Goal: Task Accomplishment & Management: Manage account settings

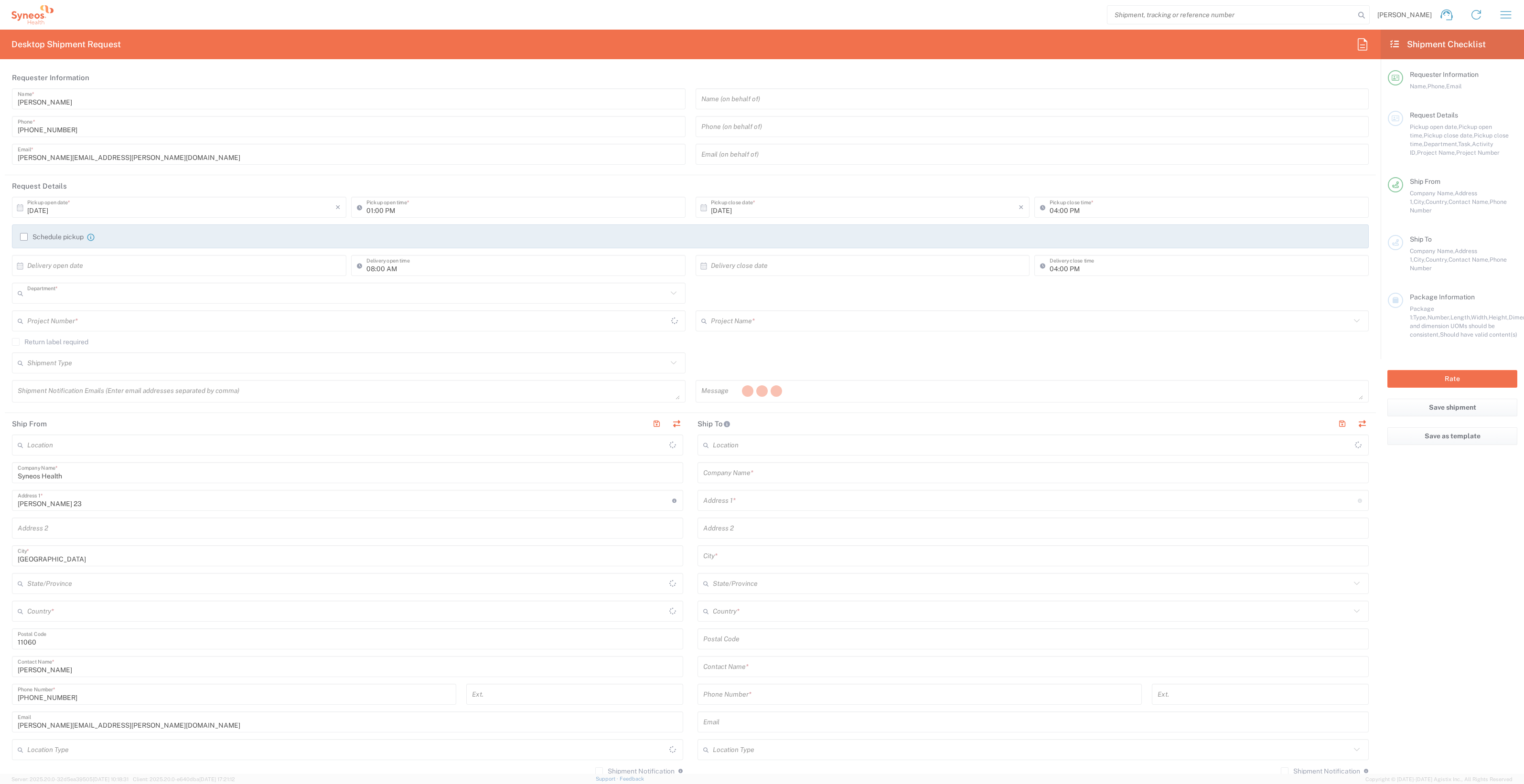
type input "8350"
type input "Central Serbia"
type input "Serbia"
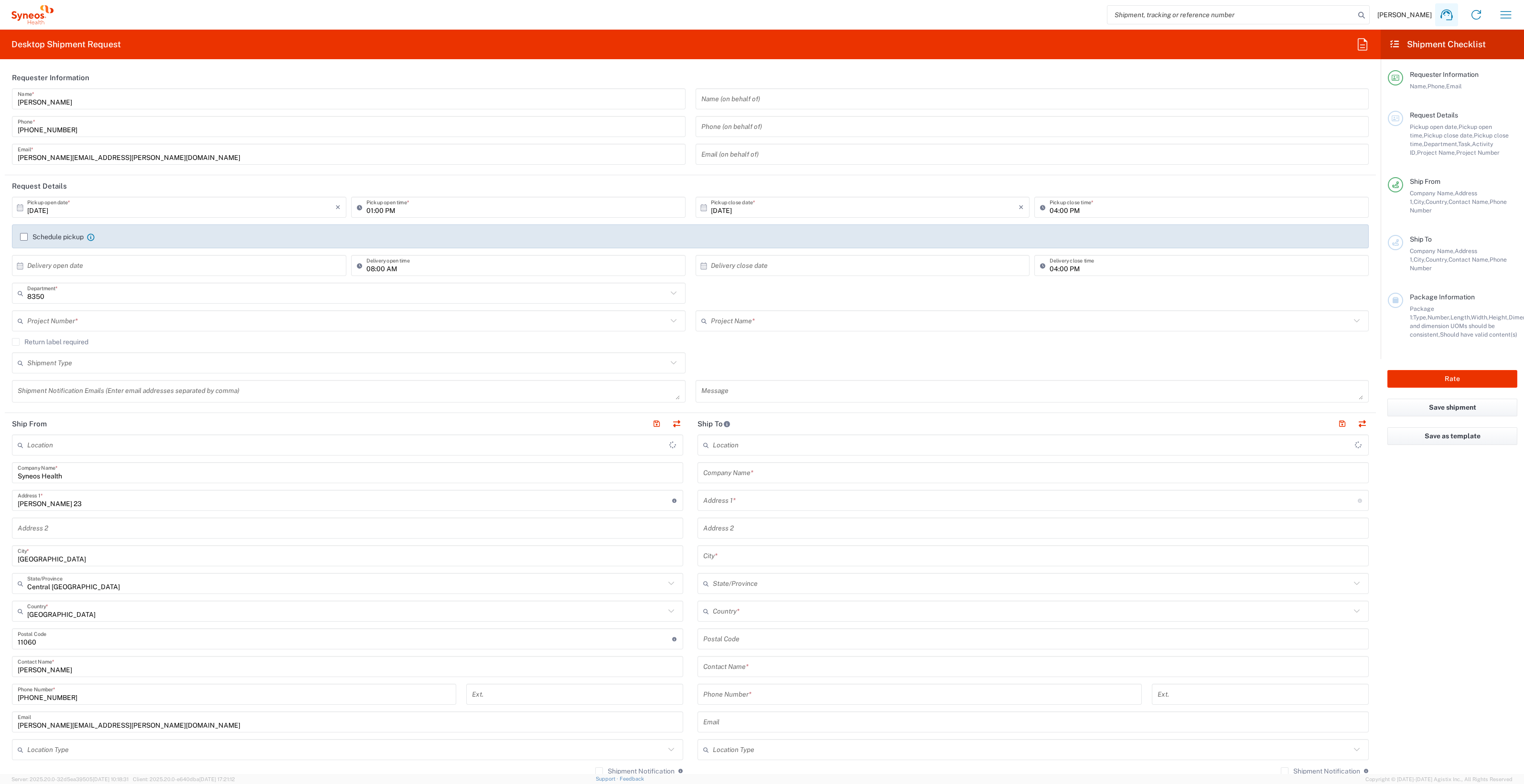
type input "Syneos Health d.o.o. Beograd-Serbia"
click at [1501, 13] on icon "button" at bounding box center [1506, 15] width 15 height 15
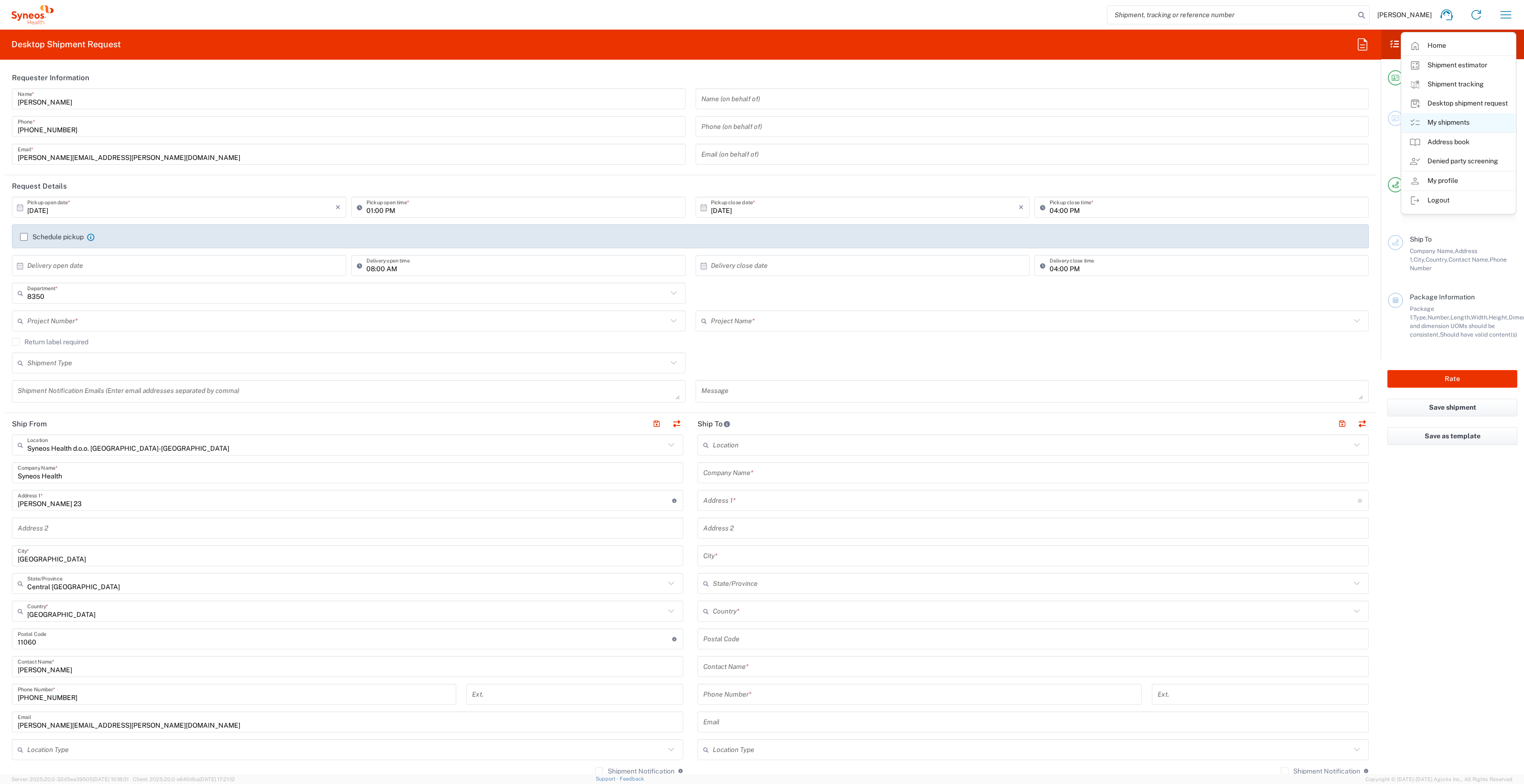
click at [1441, 119] on link "My shipments" at bounding box center [1458, 122] width 114 height 19
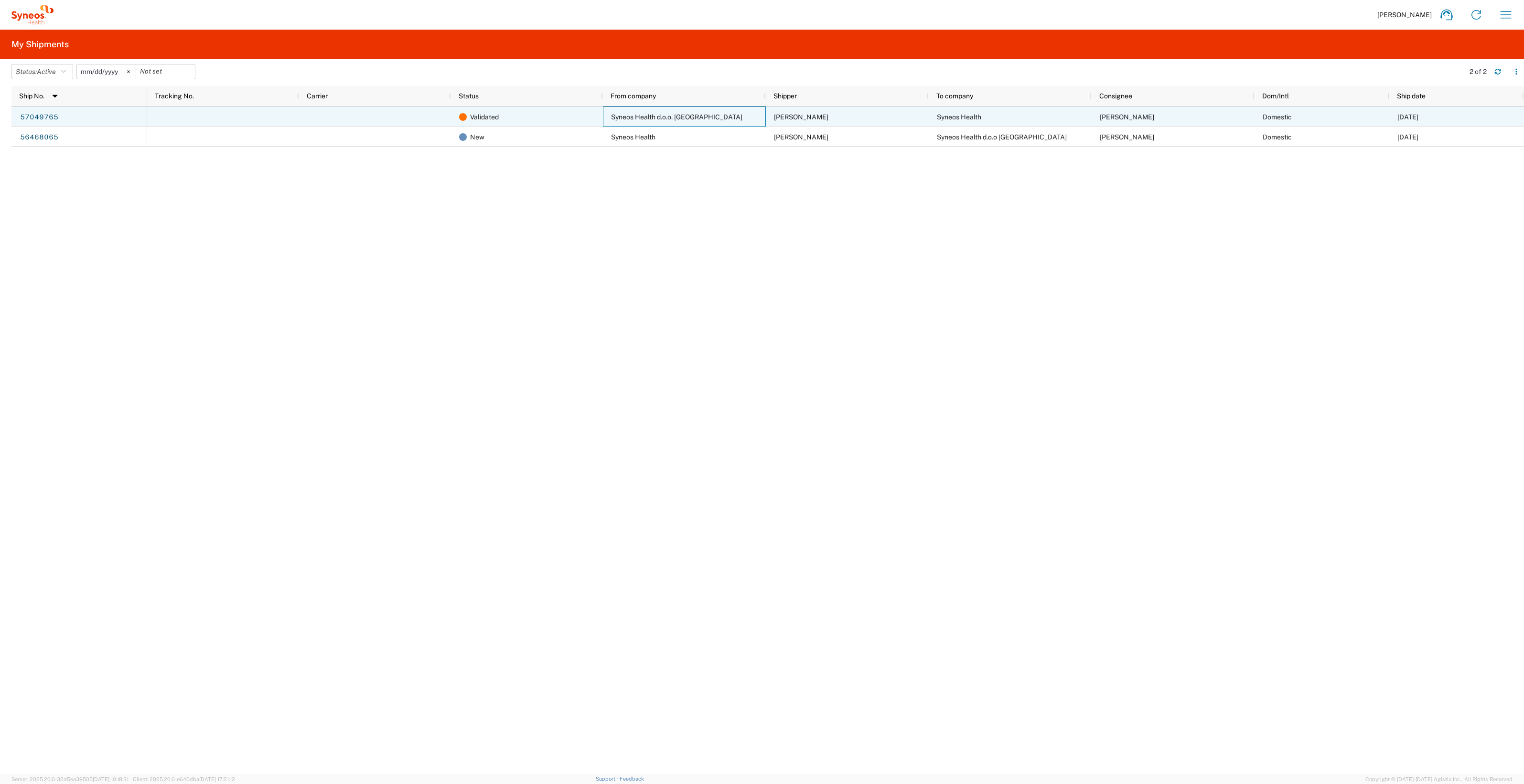
click at [663, 116] on span "Syneos Health d.o.o. Beograd" at bounding box center [677, 116] width 131 height 8
click at [51, 111] on link "57049765" at bounding box center [39, 118] width 39 height 15
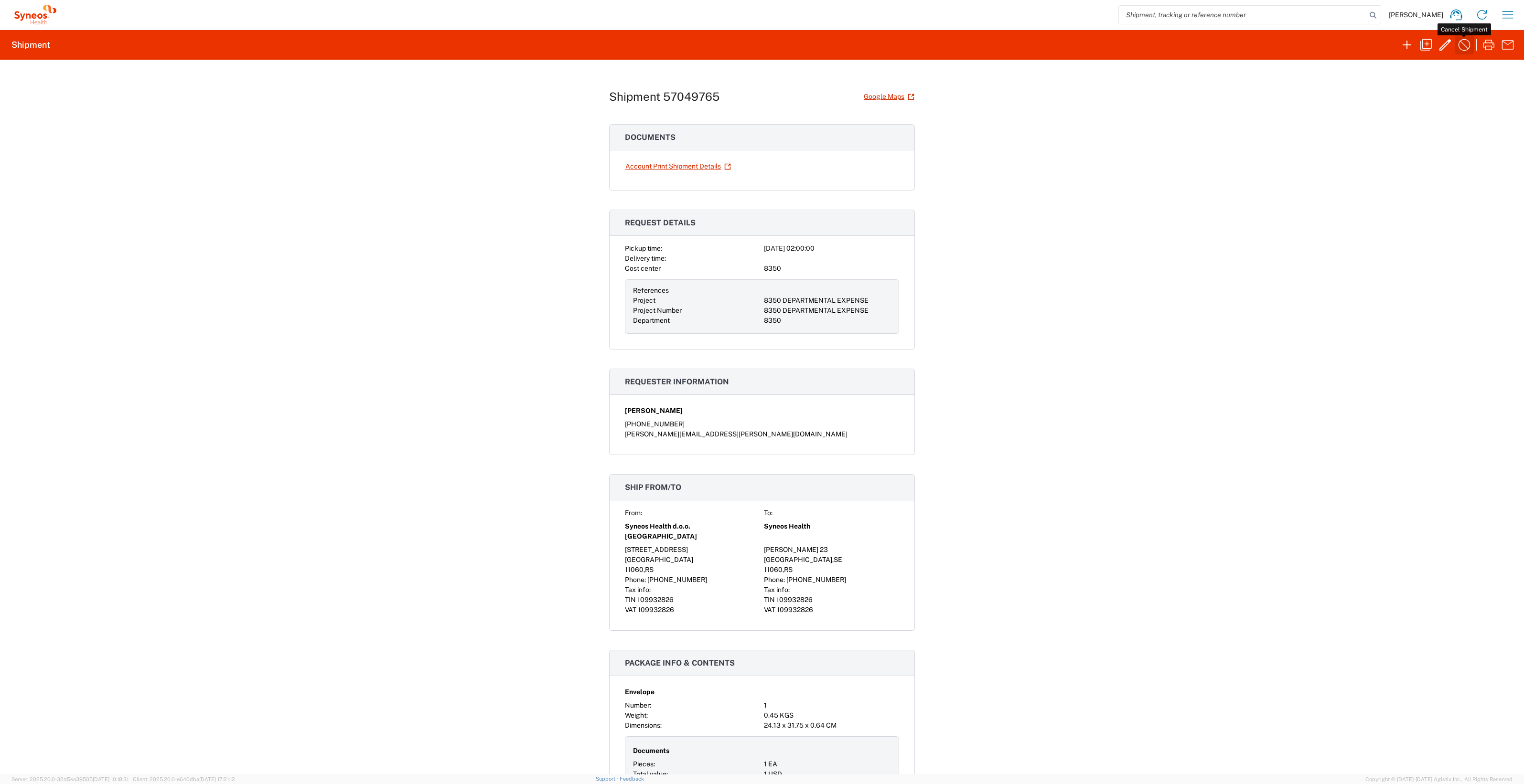
click at [1462, 43] on icon "button" at bounding box center [1464, 45] width 15 height 15
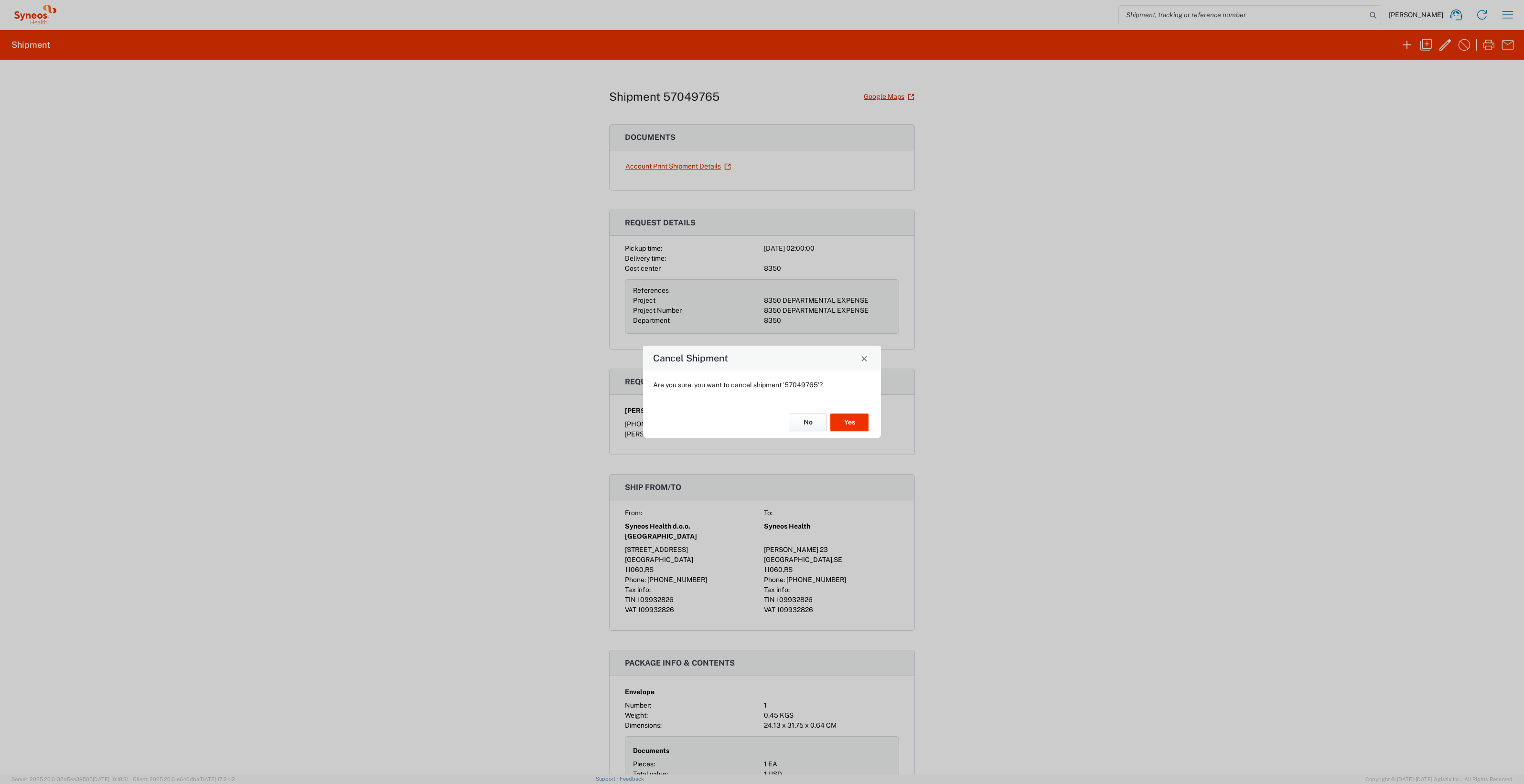
click at [794, 425] on button "No" at bounding box center [808, 422] width 38 height 18
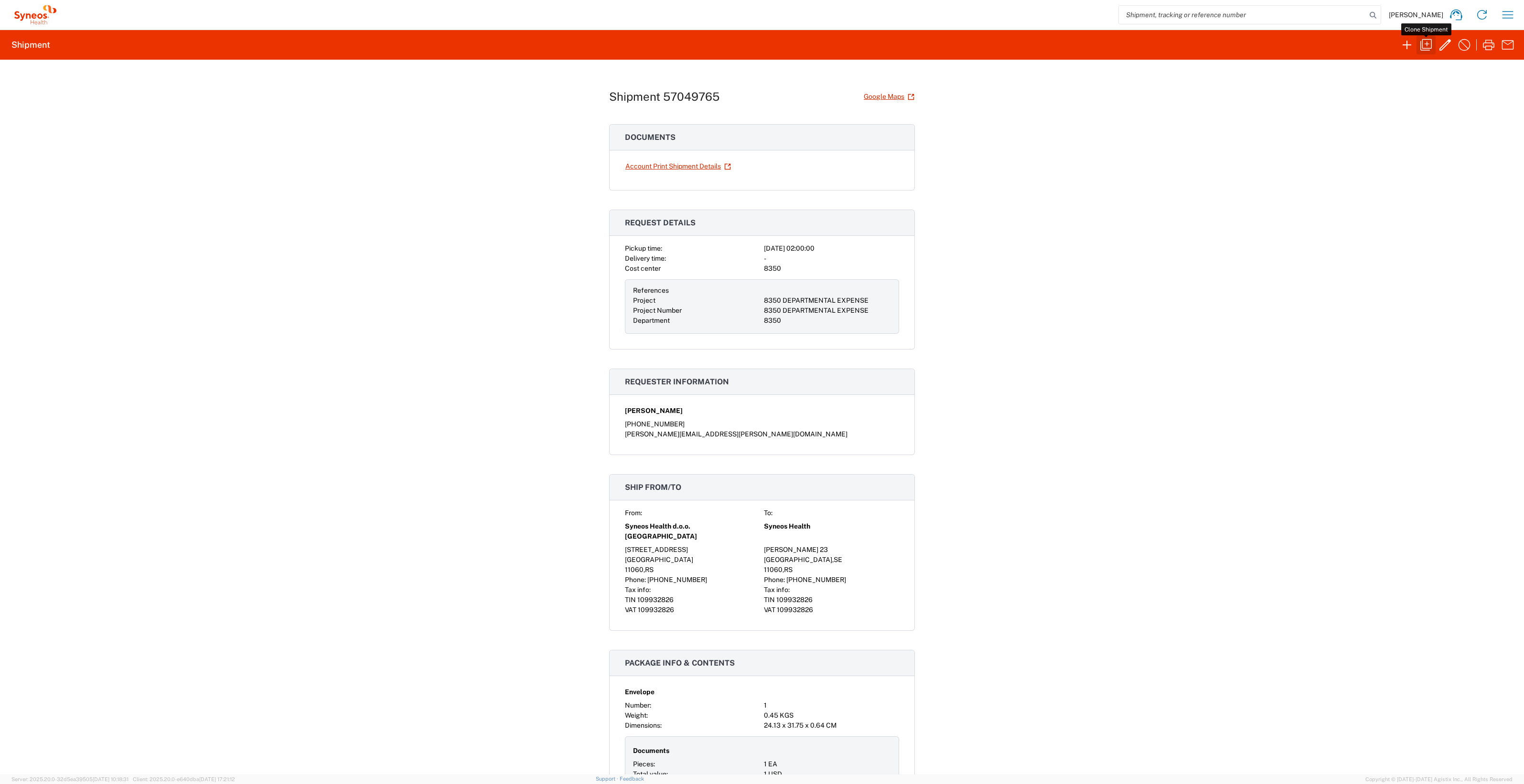
click at [1429, 44] on icon "button" at bounding box center [1426, 45] width 15 height 15
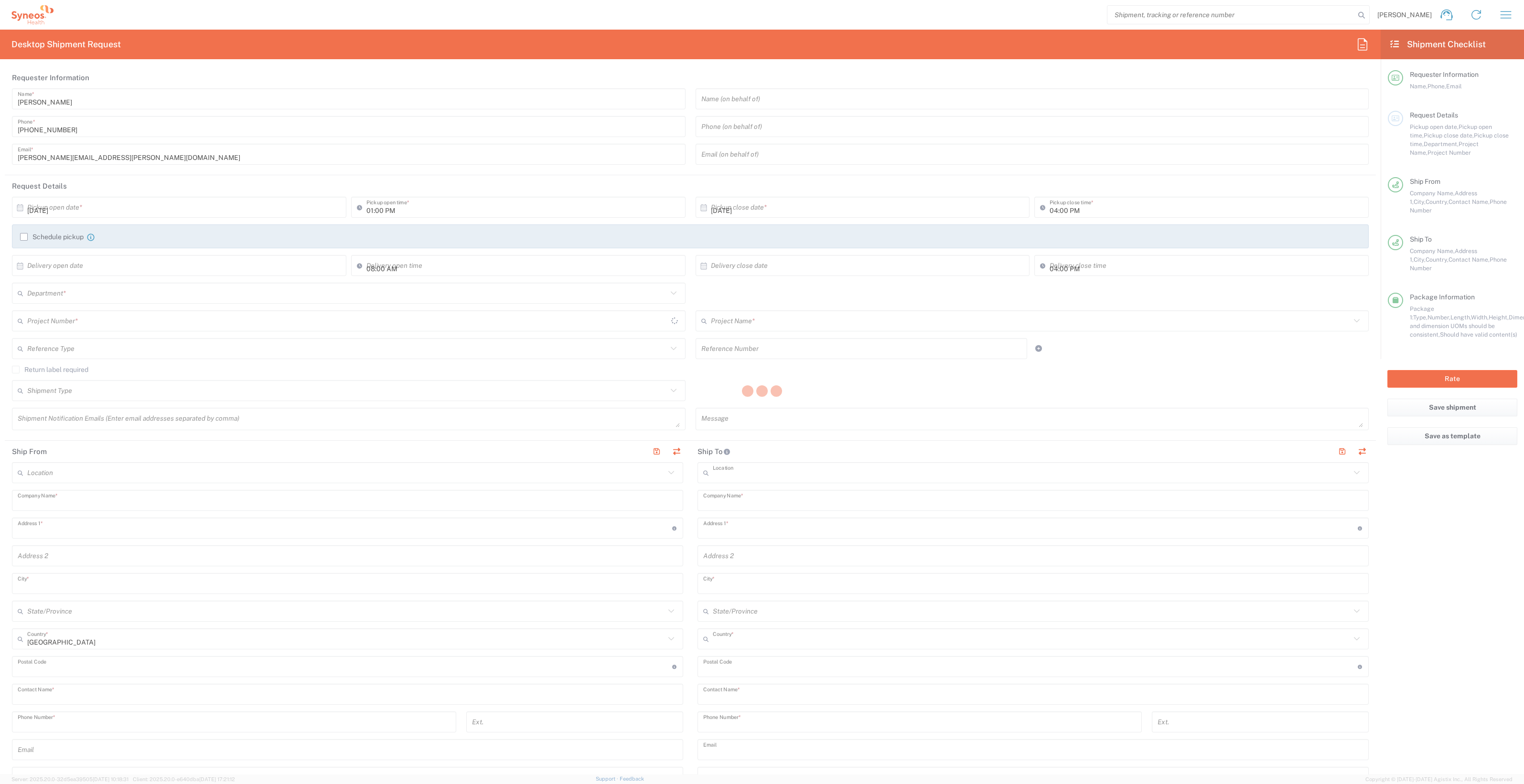
type input "02:00 AM"
type input "Syneos Health d.o.o. Beograd"
type input "Cvijiceva 12"
type input "Belgrade"
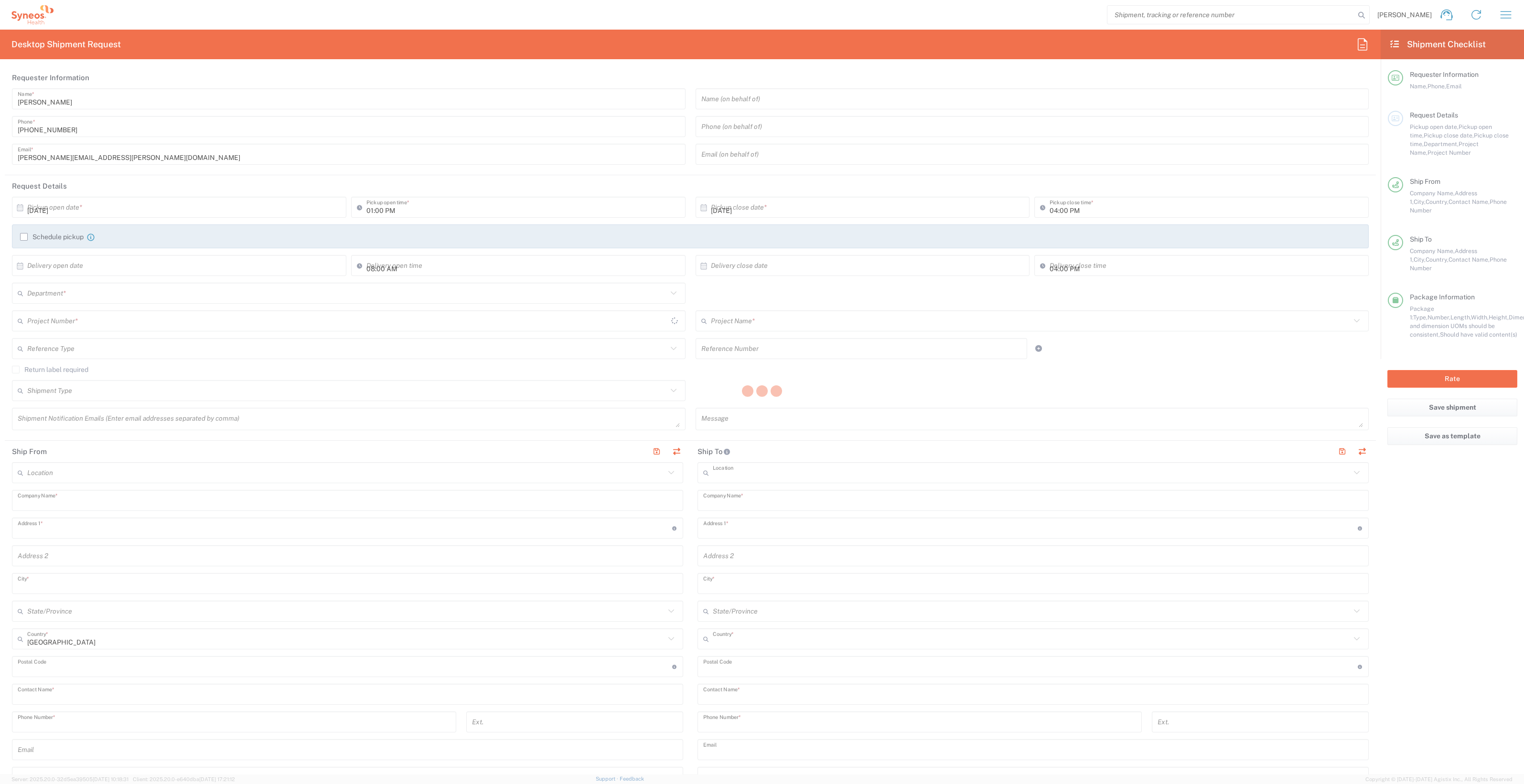
type input "Serbia"
type input "11060"
type input "Milutin Grbovic"
type input "+38111123456"
type input "Syneos Health d.o.o. Beograd-Serbia"
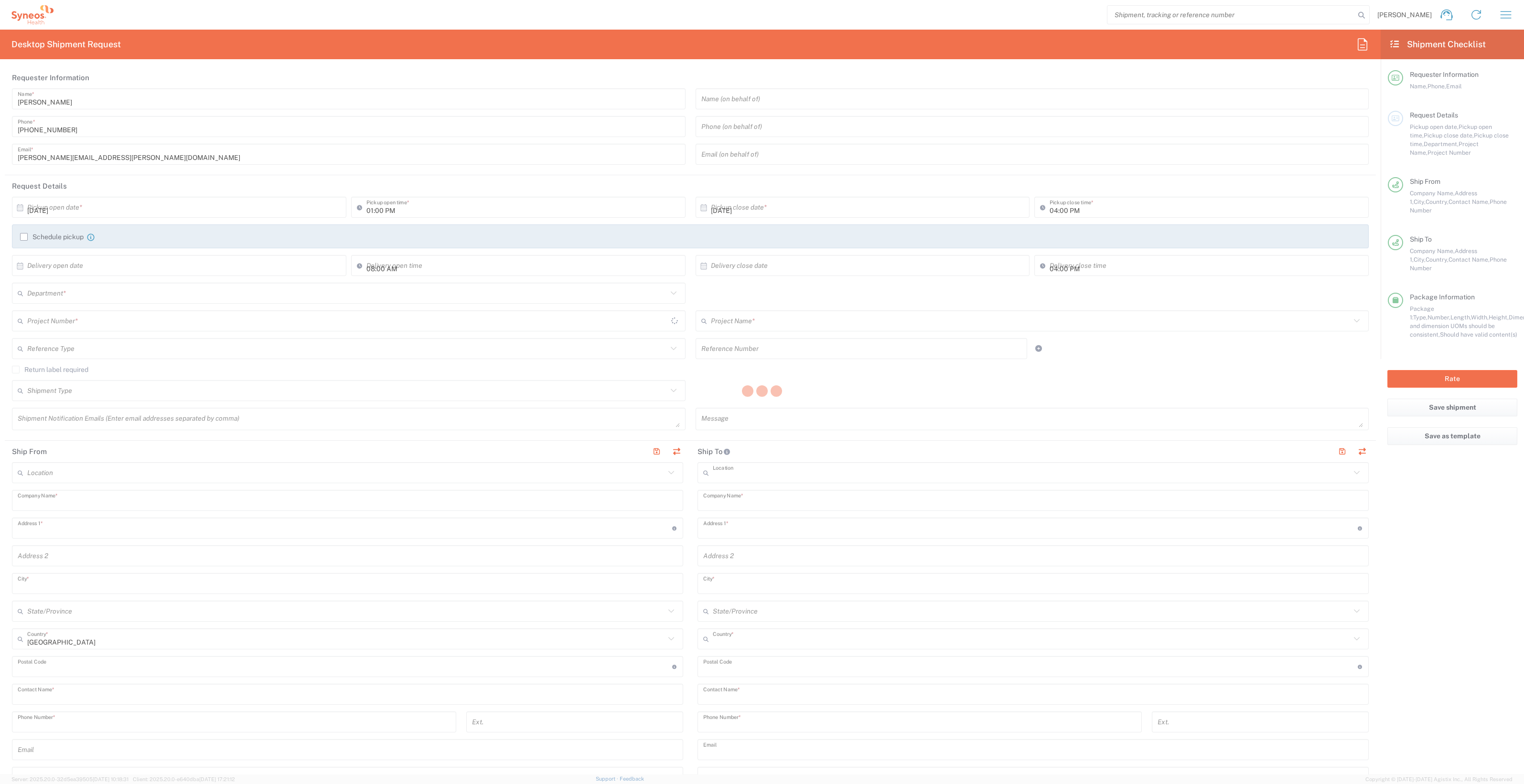
type input "Syneos Health"
type input "Starine Novaka 23"
type input "Belgrade"
type input "Serbia"
type input "11060"
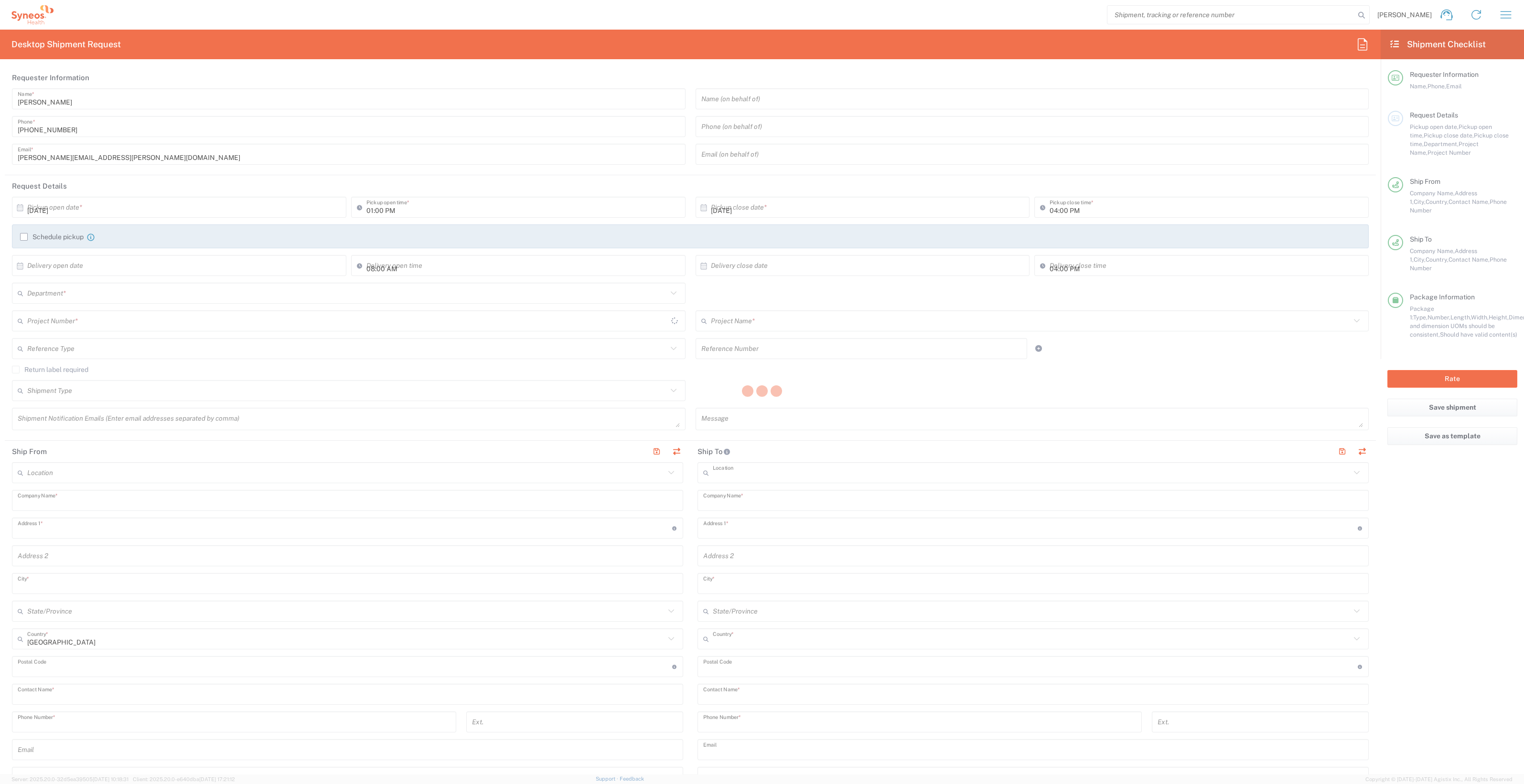
type input "Sonja Banovic"
type input "+38162605083"
type input "sonja.banovic@syneoshealth.com"
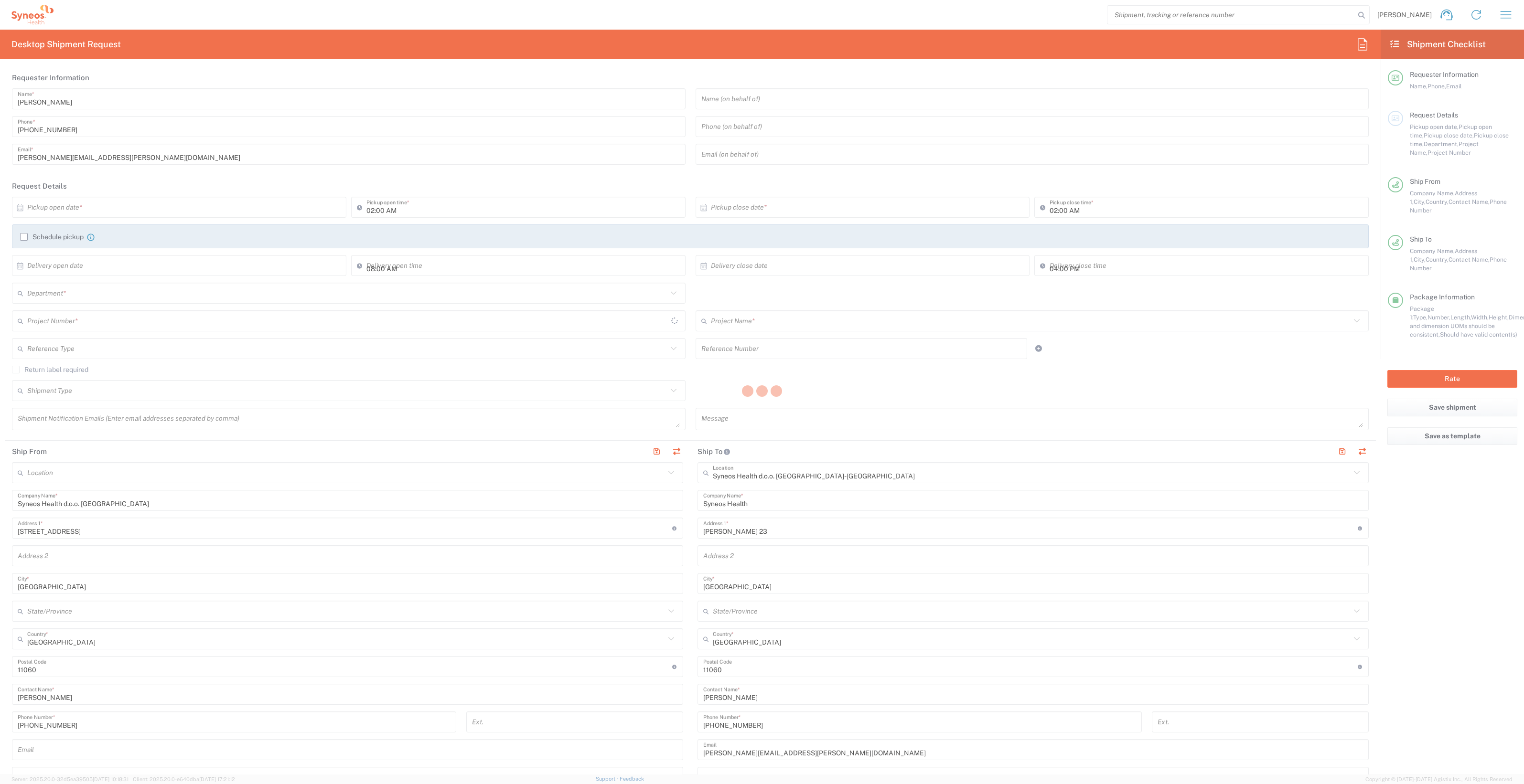
type input "Sender/Shipper"
type input "Delivery Duty Paid"
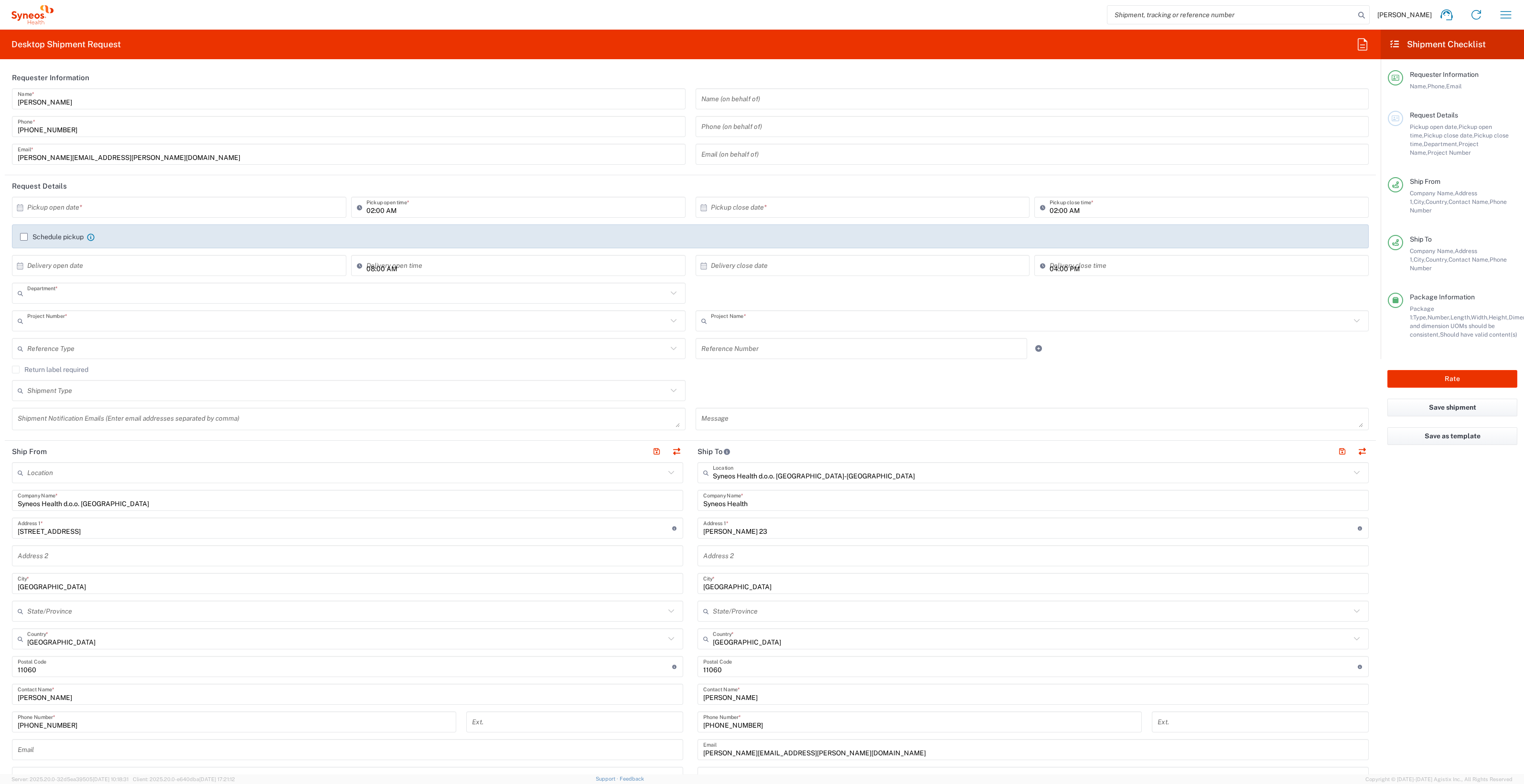
type input "8350"
type input "8350 DEPARTMENTAL EXPENSE"
type input "Envelope"
type input "Central Serbia"
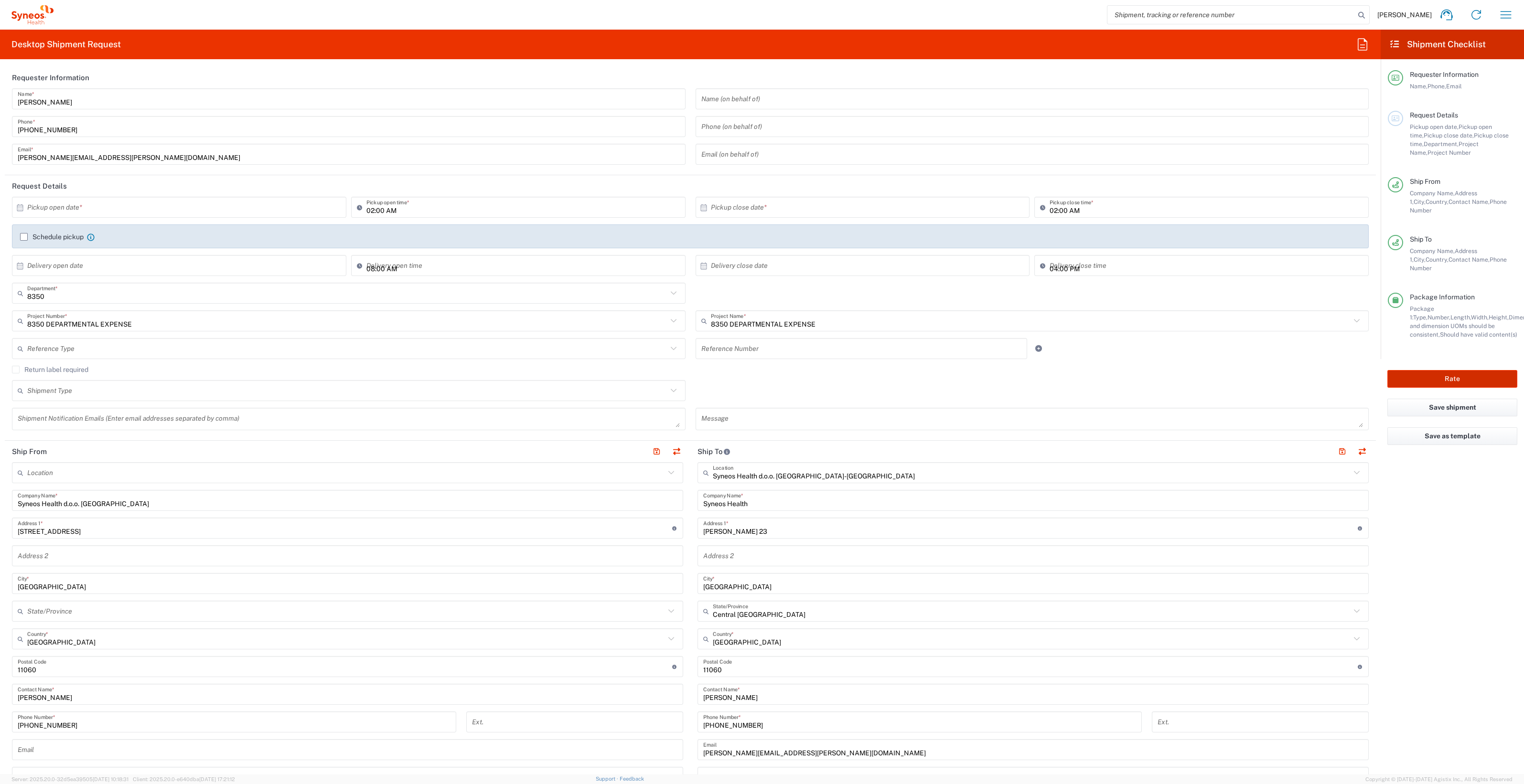
click at [1452, 370] on button "Rate" at bounding box center [1452, 379] width 130 height 18
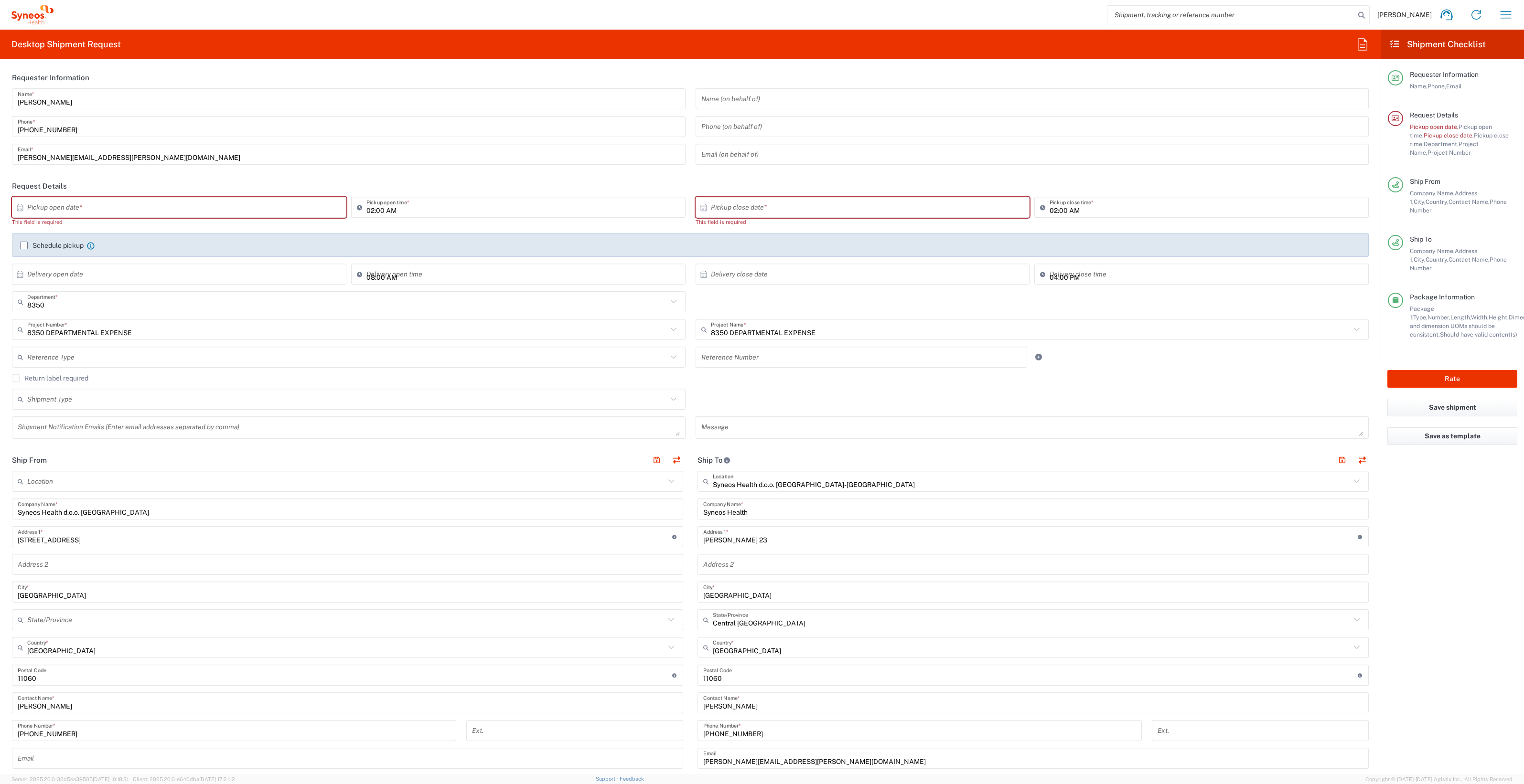
click at [795, 202] on input "text" at bounding box center [865, 208] width 308 height 17
click at [253, 202] on input "text" at bounding box center [181, 208] width 308 height 17
click at [24, 244] on label "Schedule pickup" at bounding box center [51, 245] width 63 height 8
click at [24, 245] on input "Schedule pickup" at bounding box center [24, 245] width 0 height 0
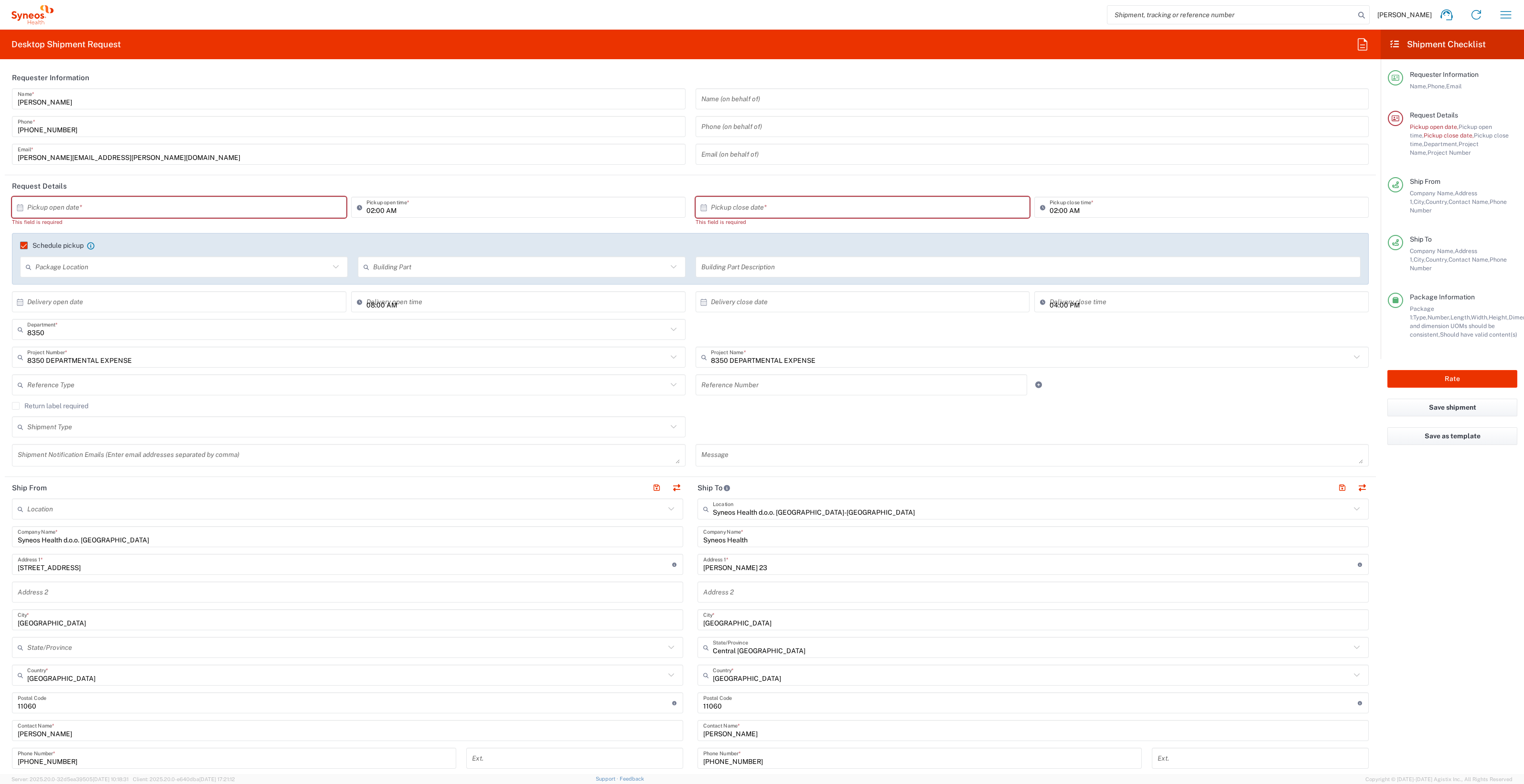
click at [72, 212] on input "text" at bounding box center [181, 208] width 308 height 17
click at [195, 267] on span "9" at bounding box center [193, 267] width 14 height 14
type input "10/09/2025"
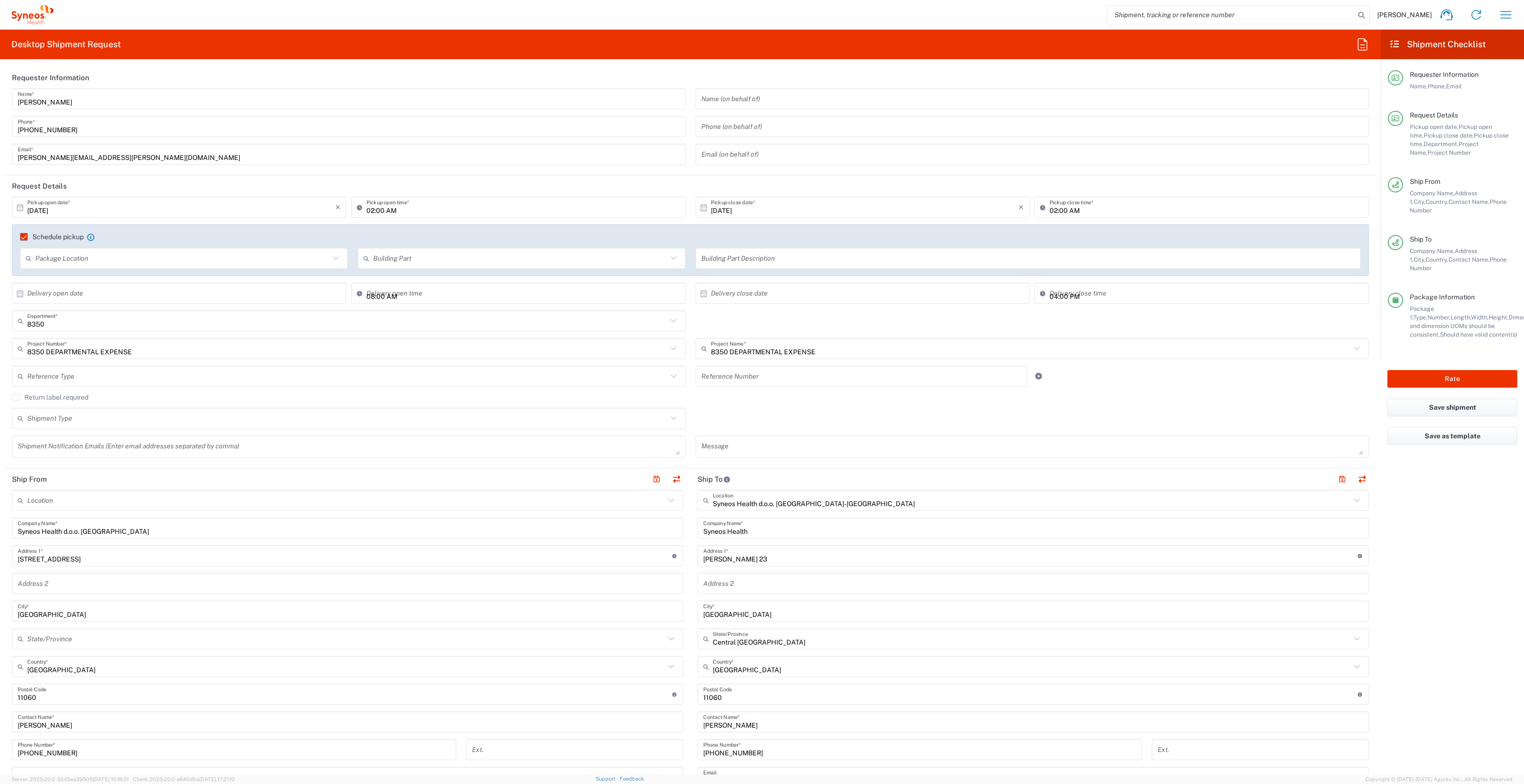
click at [1141, 206] on input "02:00 AM" at bounding box center [1206, 208] width 314 height 17
click at [1101, 212] on input "02:00 AM" at bounding box center [1206, 208] width 314 height 17
click at [531, 205] on input "02:00 AM" at bounding box center [523, 208] width 314 height 17
click at [561, 208] on input "02:00 AM" at bounding box center [523, 208] width 314 height 17
type input "02:00 PM"
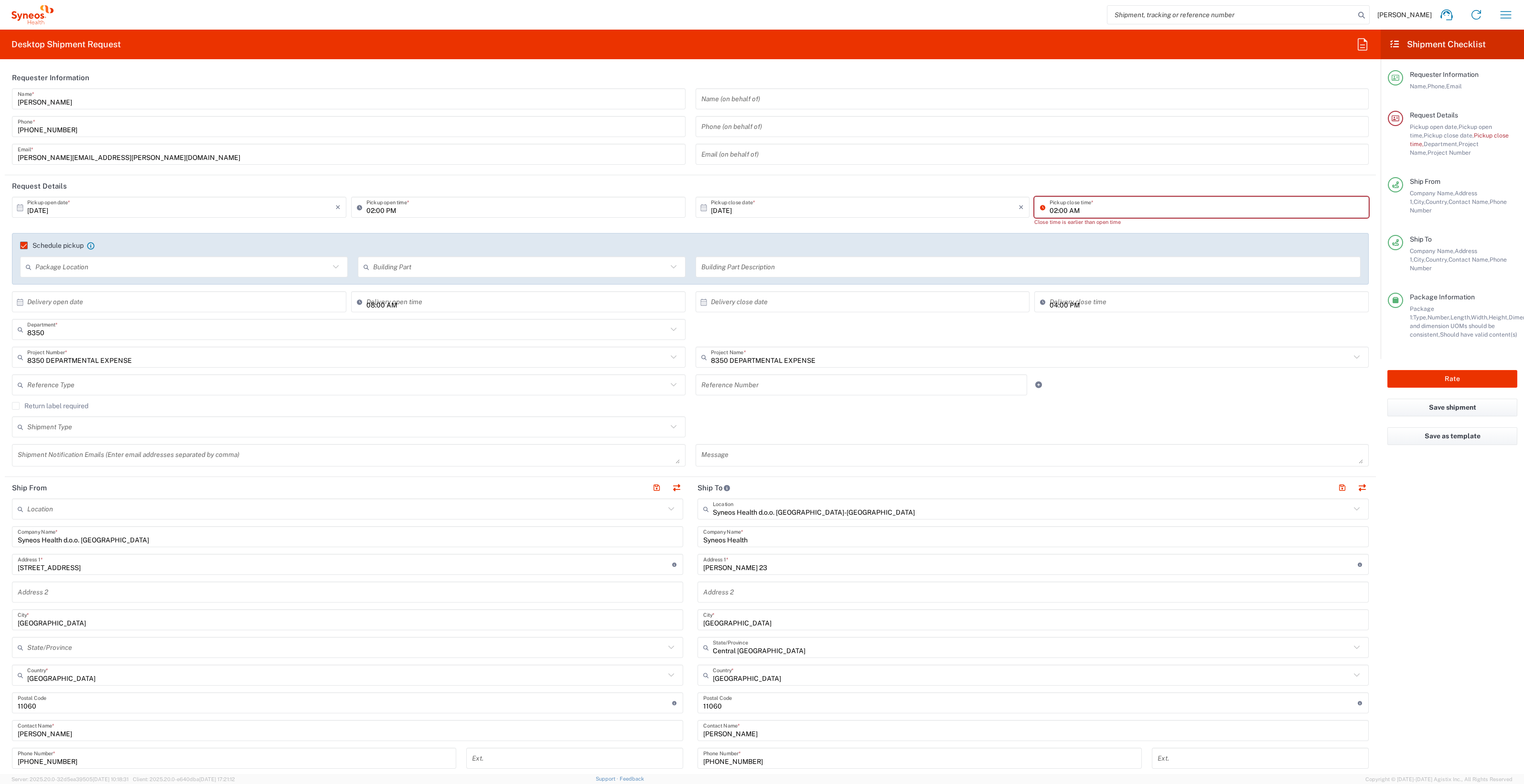
click at [1087, 215] on input "02:00 AM" at bounding box center [1206, 208] width 314 height 17
drag, startPoint x: 1082, startPoint y: 212, endPoint x: 1040, endPoint y: 210, distance: 42.0
click at [1040, 210] on div "02:00 AM Pickup close time *" at bounding box center [1201, 208] width 334 height 21
type input "04:00 PM"
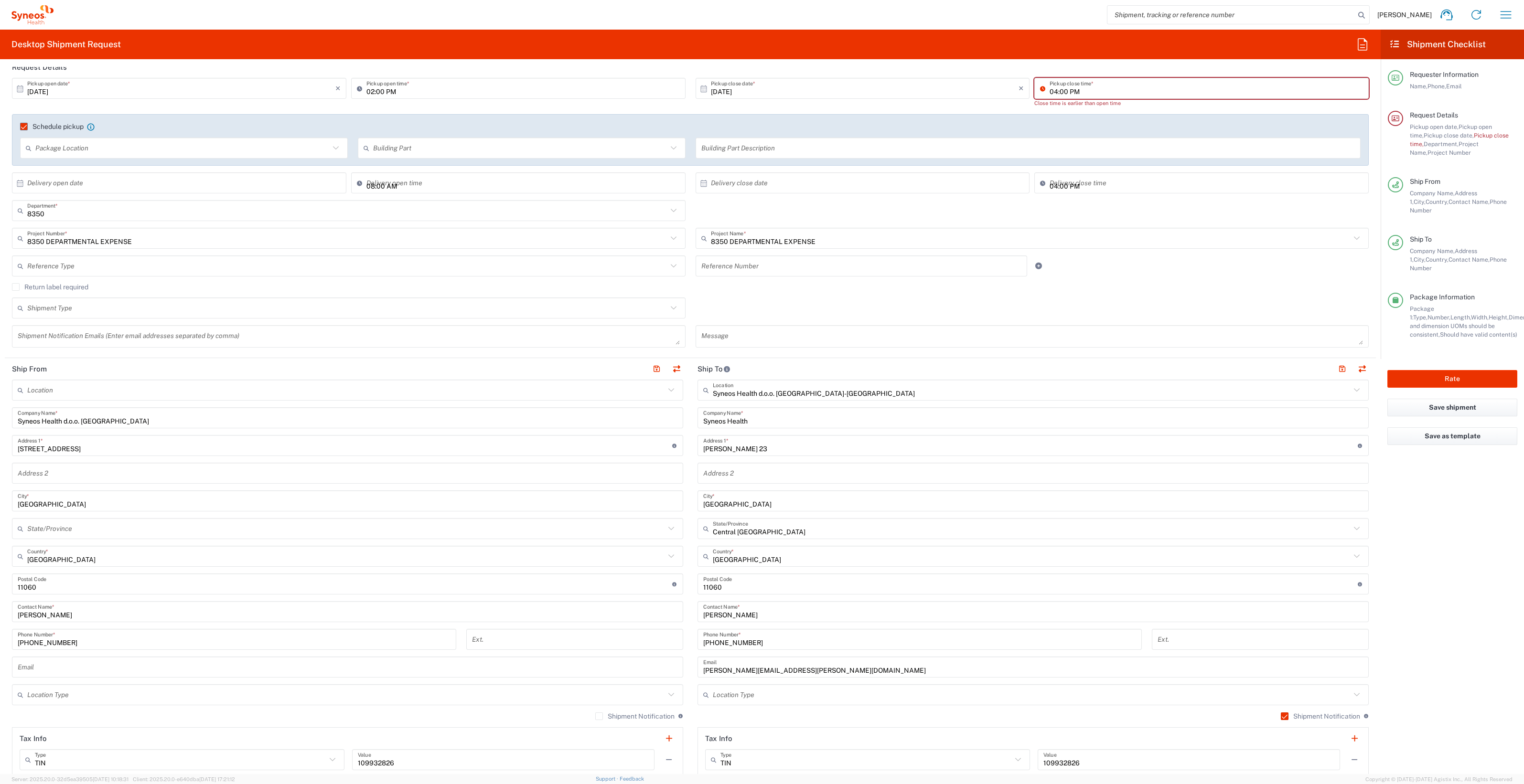
scroll to position [477, 0]
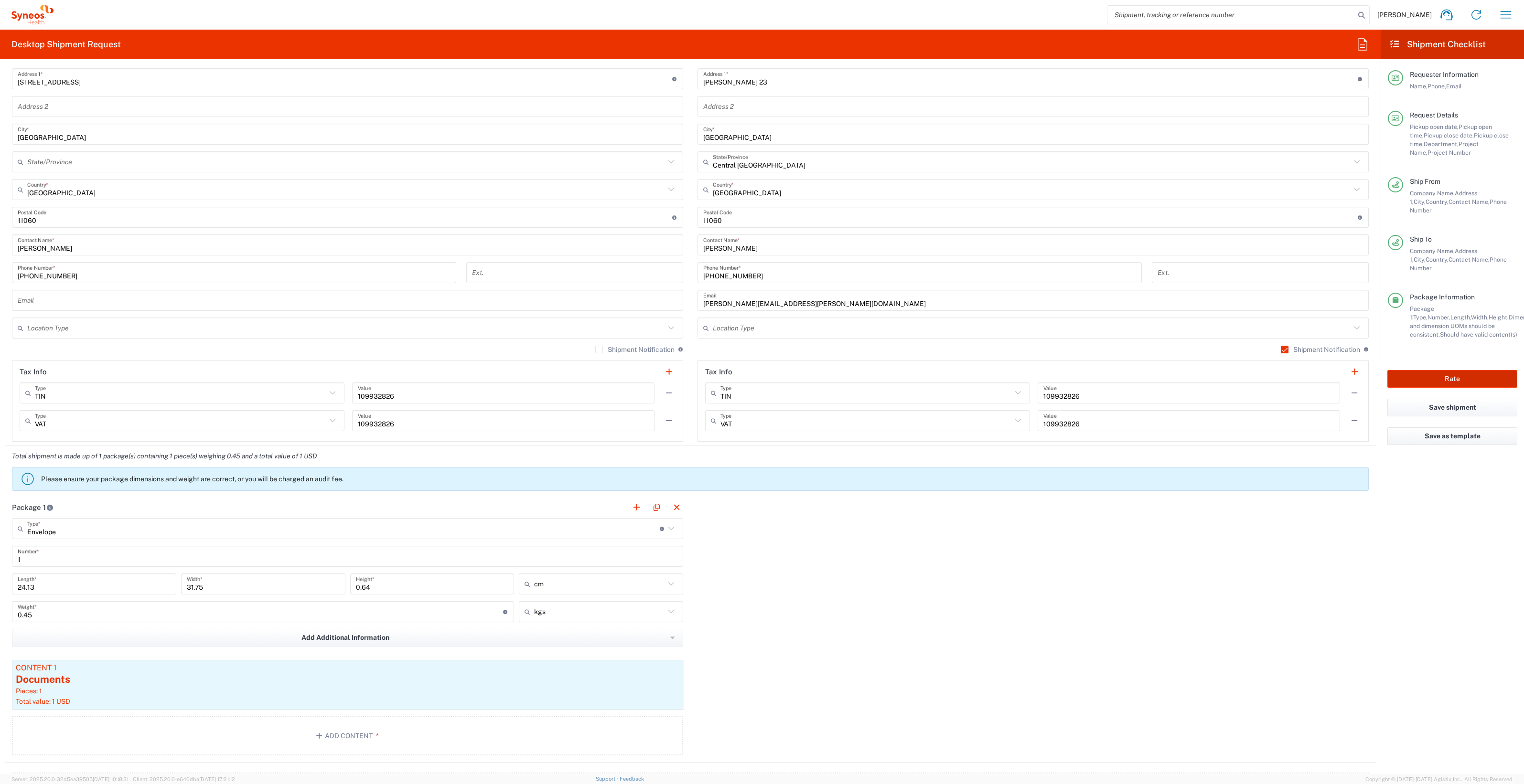
click at [1463, 370] on button "Rate" at bounding box center [1452, 379] width 130 height 18
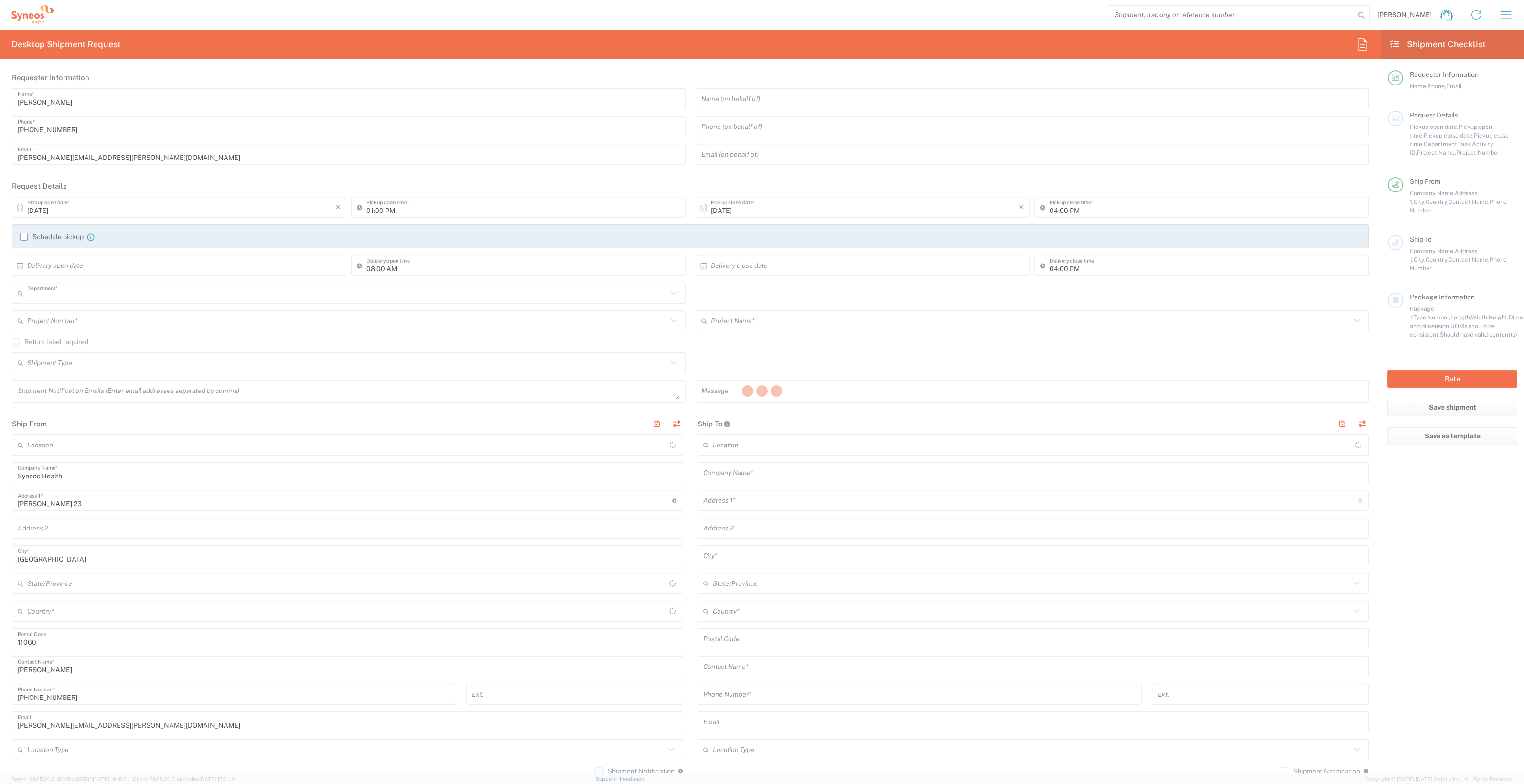
type input "8350"
type input "Central Serbia"
type input "Serbia"
type input "Syneos Health d.o.o. Beograd-Serbia"
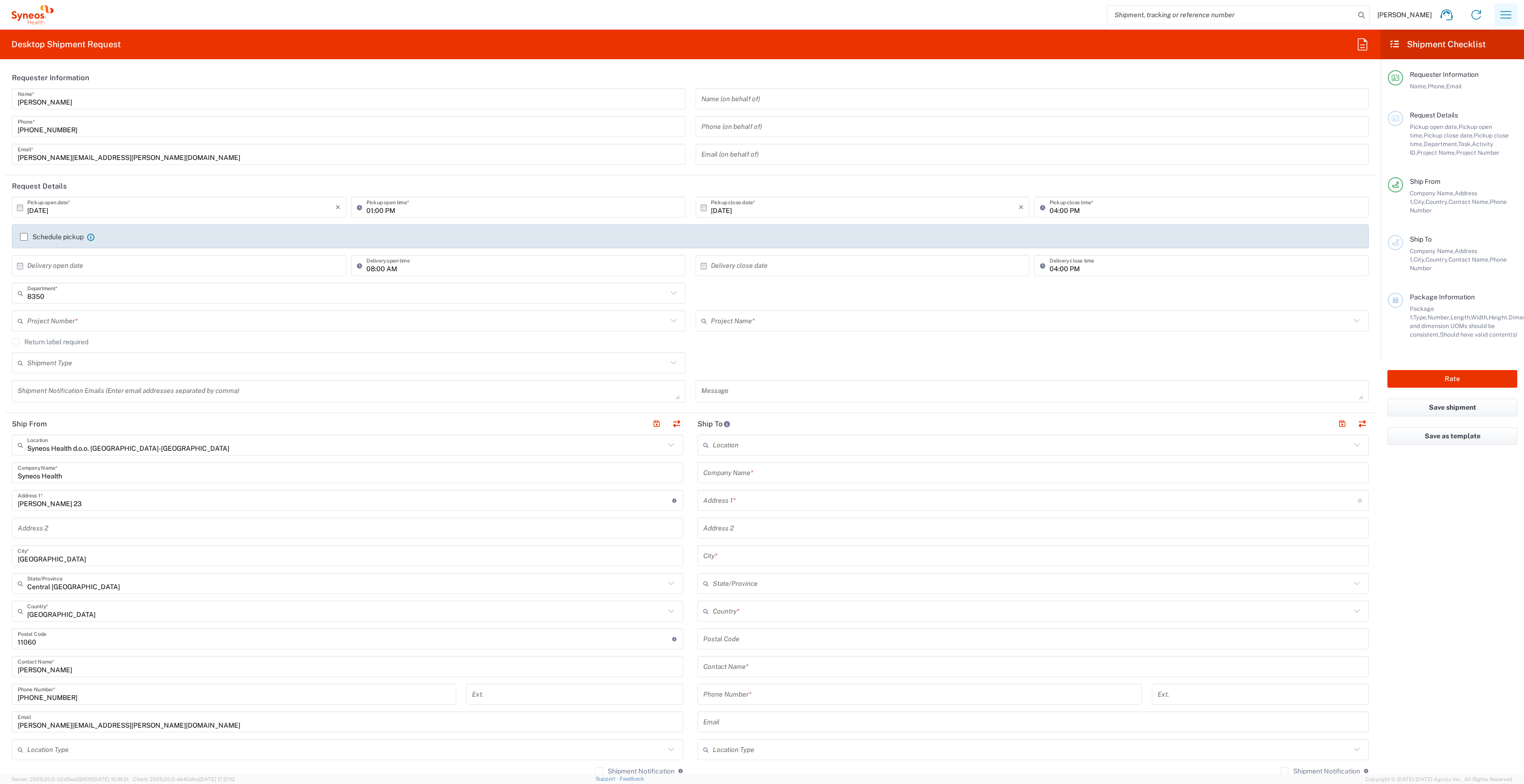
click at [1502, 9] on icon "button" at bounding box center [1506, 15] width 15 height 15
click at [1455, 179] on link "My profile" at bounding box center [1458, 181] width 114 height 19
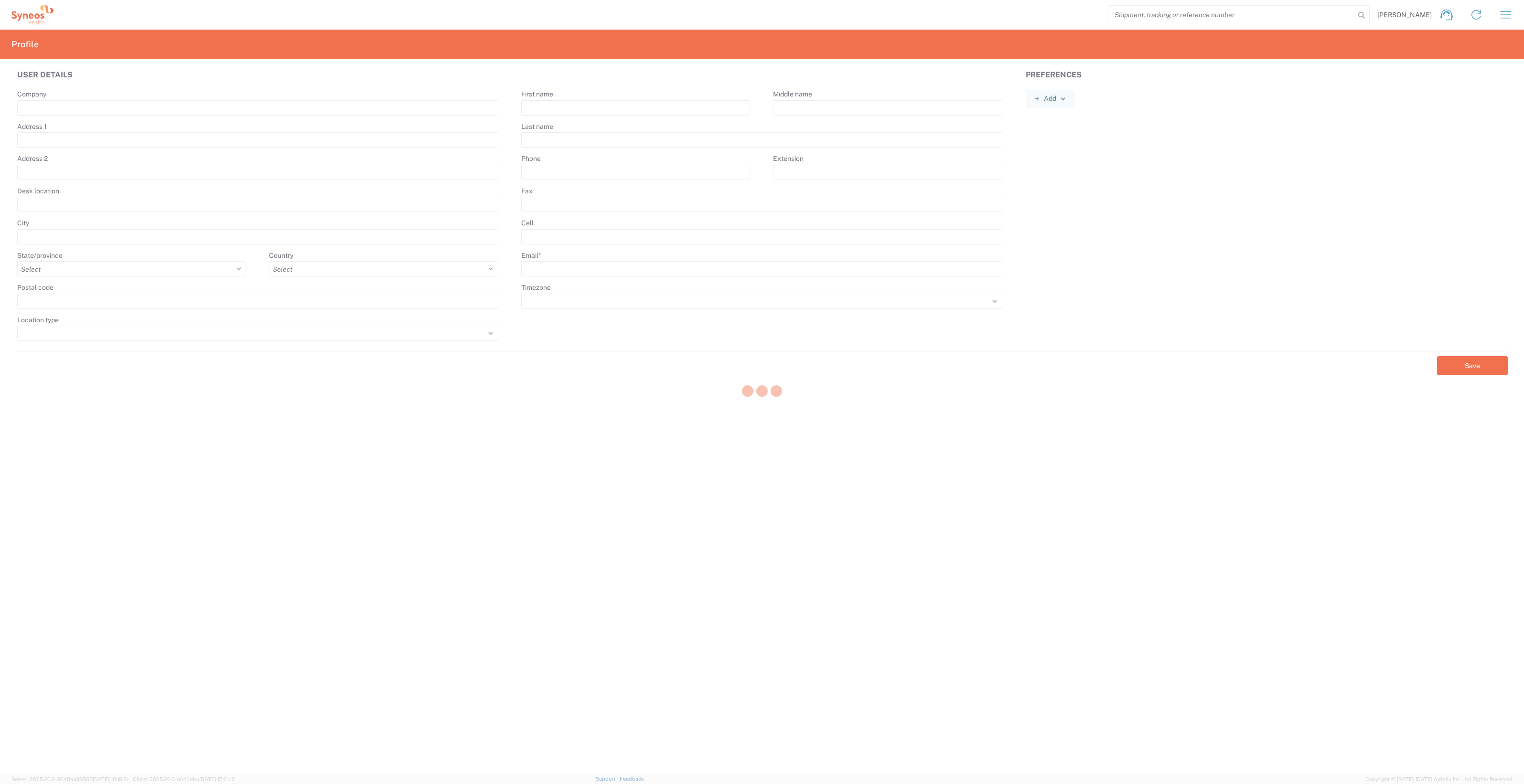
type input "Syneos Health"
type input "Starine Novaka 23"
type input "Belgrade"
select select
select select "RS"
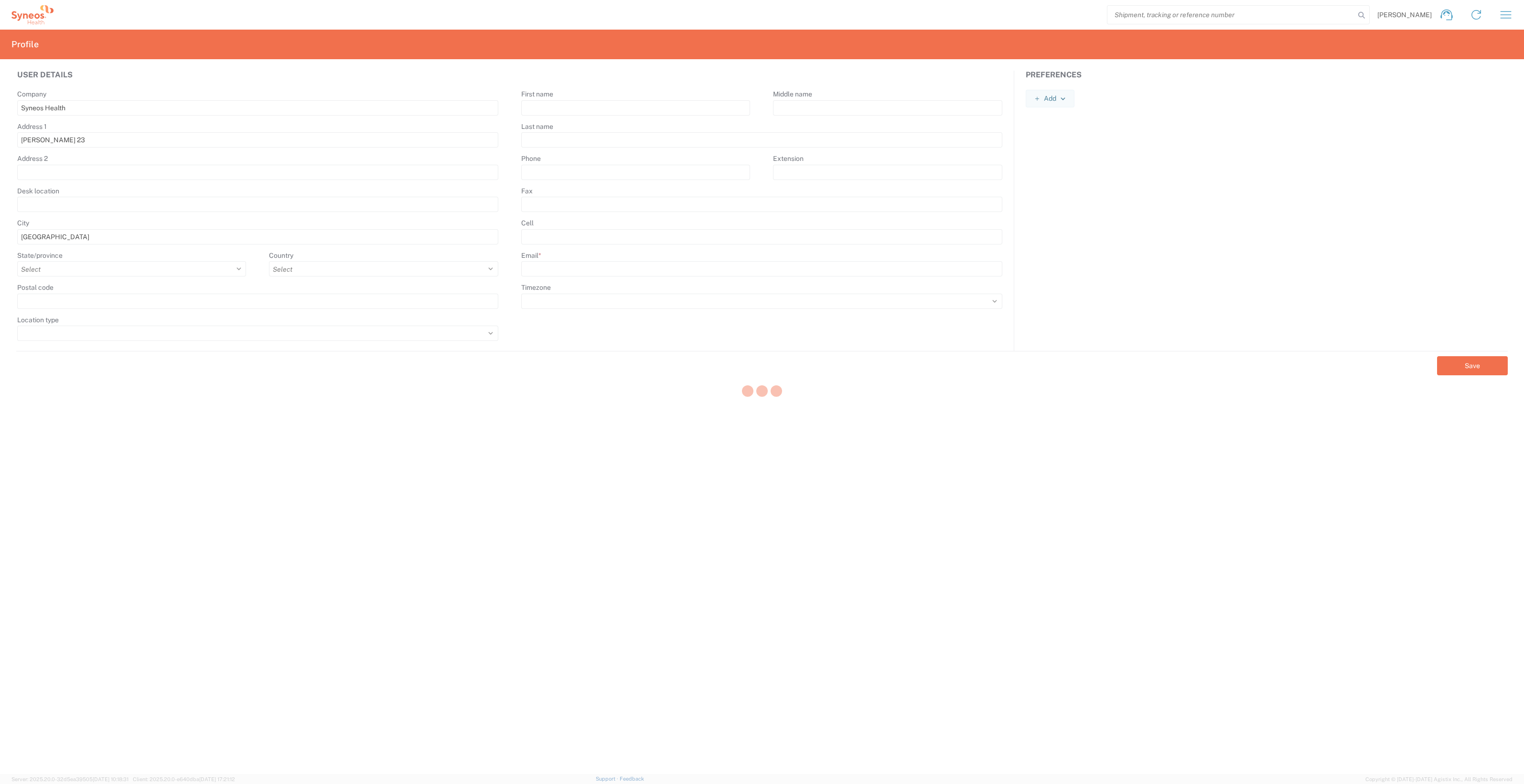
type input "11060"
select select
type input "Sonja"
type input "Banovic"
type input "+38162605083"
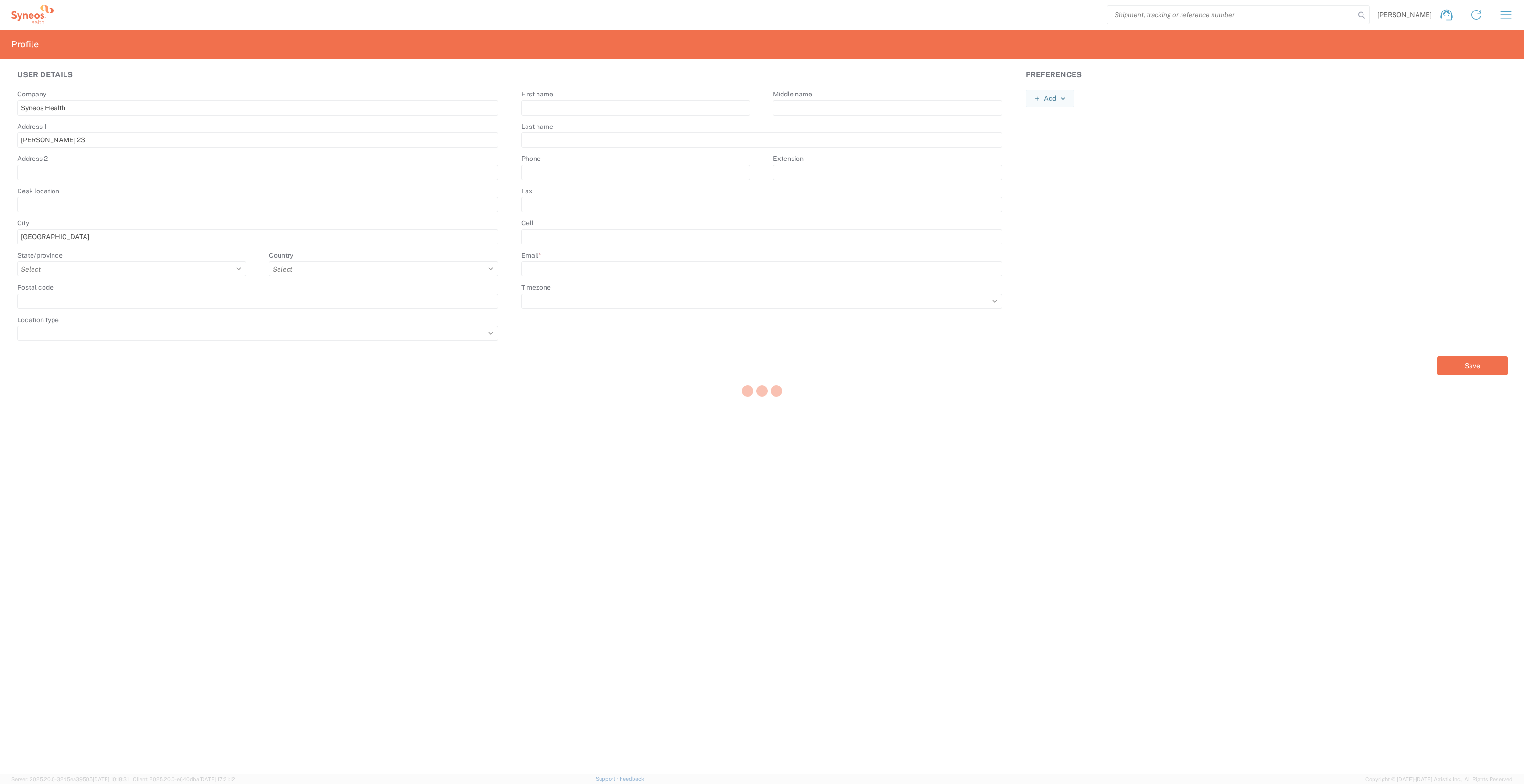
type input "sonja.banovic@syneoshealth.com"
select select
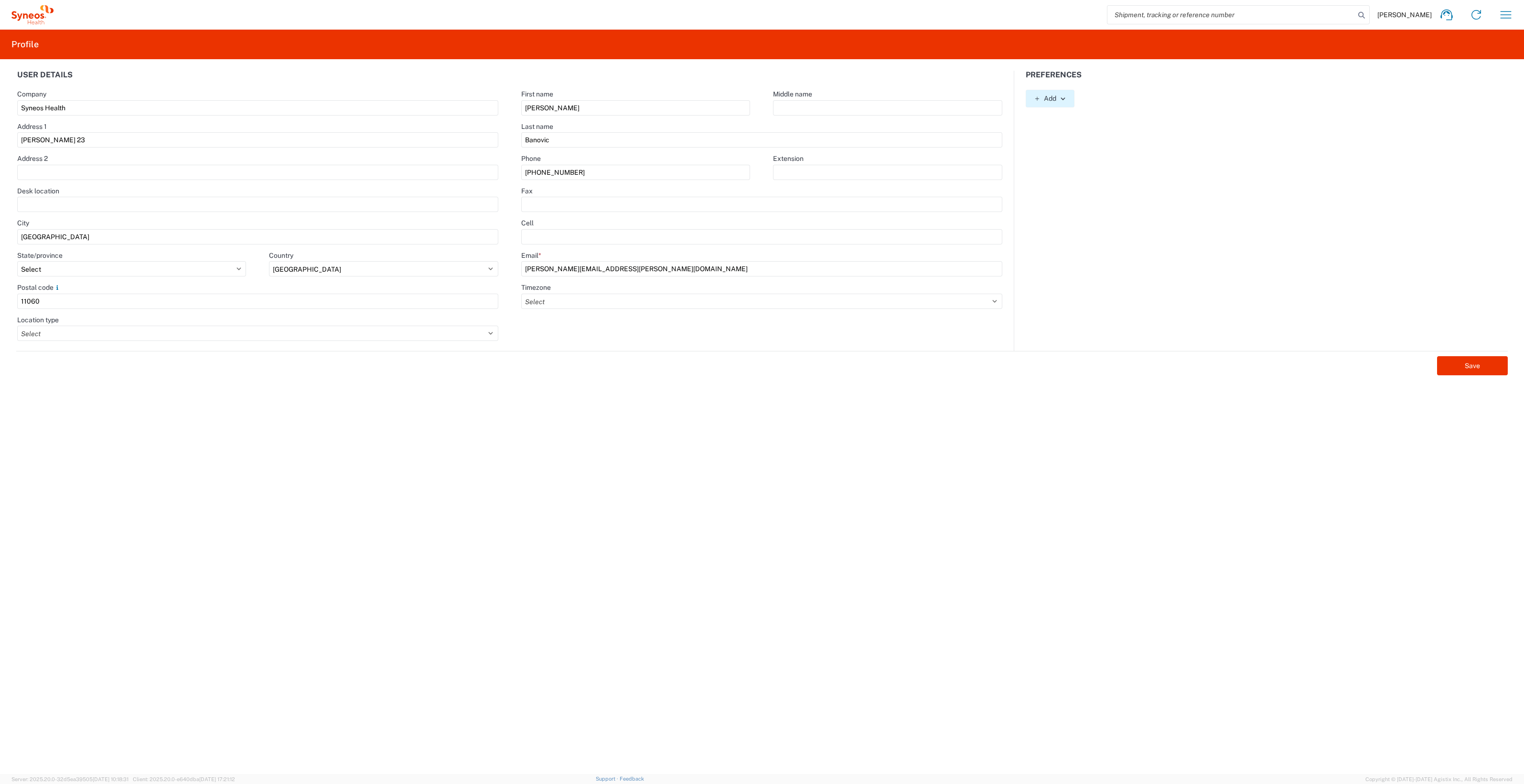
click at [1070, 101] on button "Add" at bounding box center [1050, 99] width 49 height 18
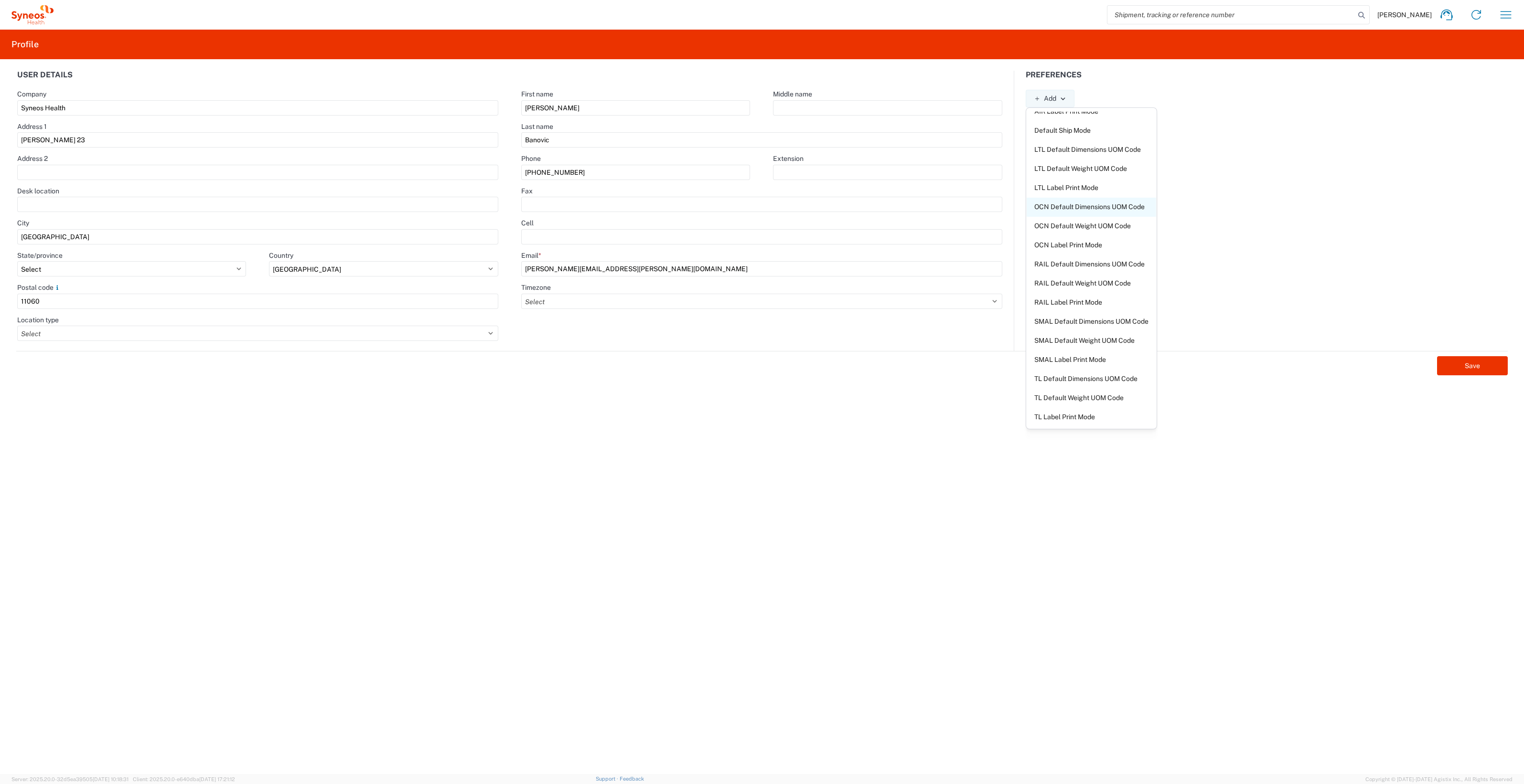
scroll to position [48, 0]
click at [1237, 243] on div "Preferences Add AIR Default Dimensions UOM Code AIR Default Weight UOM Code AIR…" at bounding box center [1266, 211] width 505 height 280
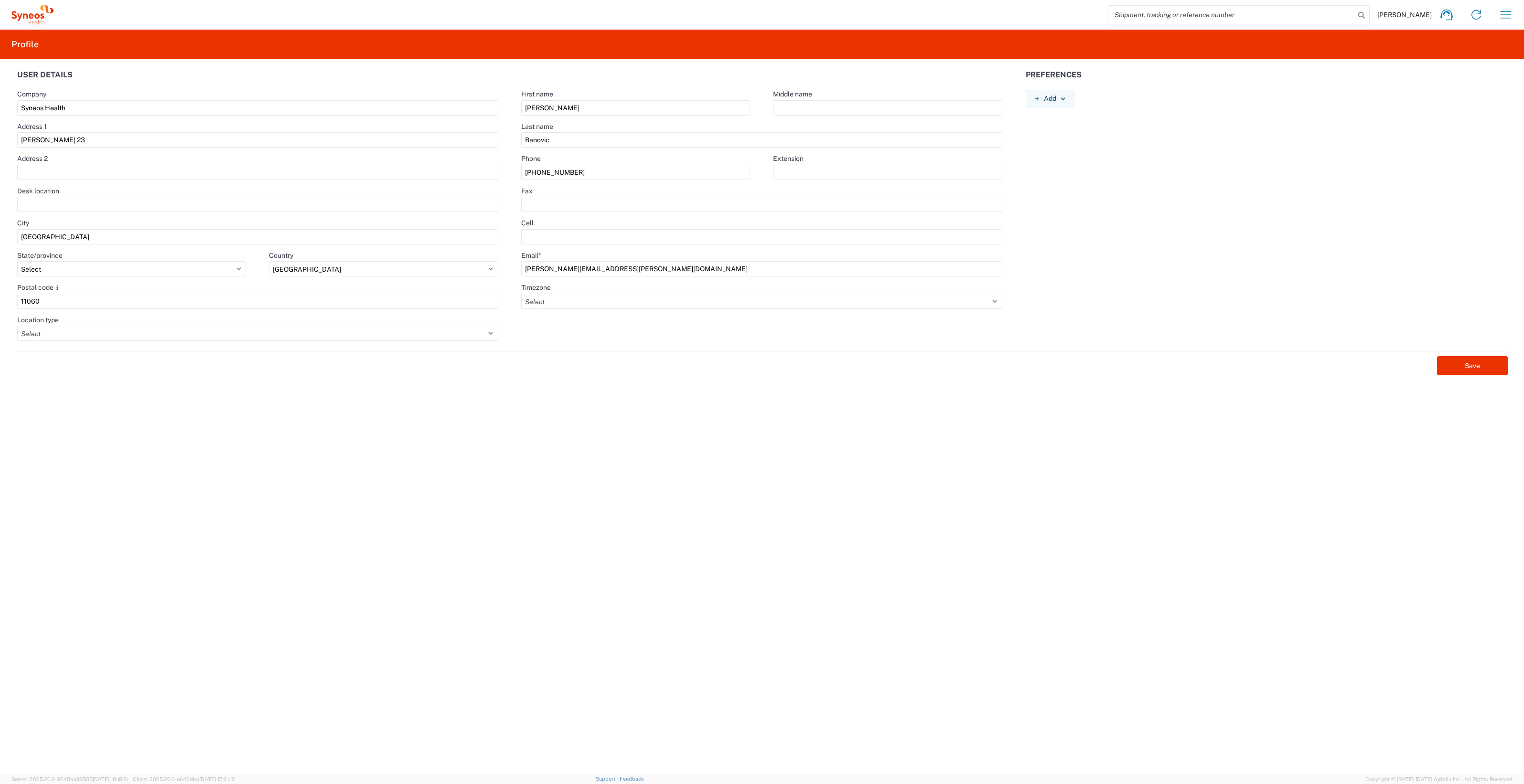
click at [1493, 14] on div "Sonja Banovic Home Shipment estimator Shipment tracking Desktop shipment reques…" at bounding box center [787, 15] width 1467 height 23
click at [1508, 17] on icon "button" at bounding box center [1506, 15] width 15 height 15
click at [1466, 61] on link "Shipment estimator" at bounding box center [1458, 65] width 114 height 19
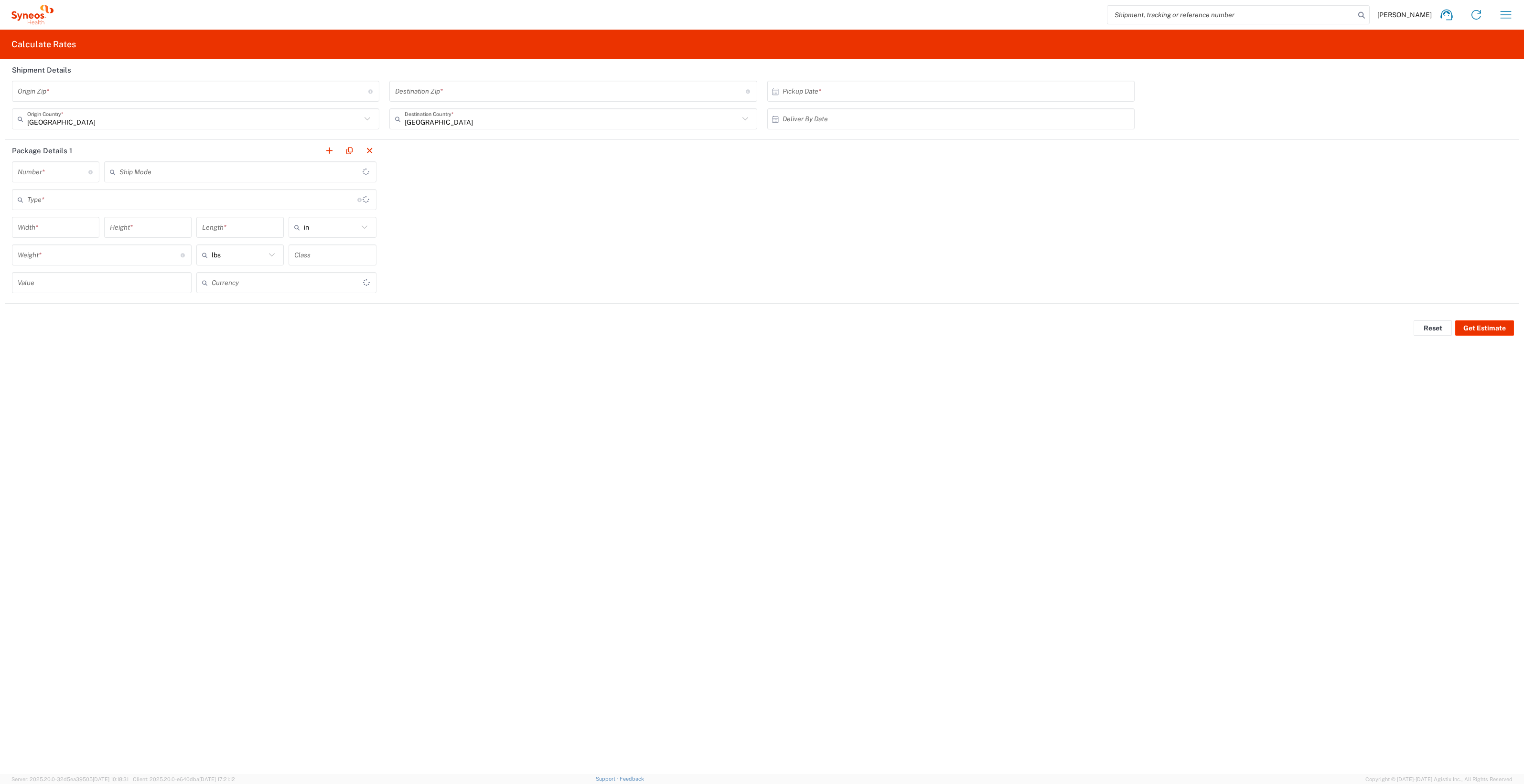
type input "US Dollar"
click at [1503, 17] on icon "button" at bounding box center [1506, 15] width 15 height 15
click at [1458, 184] on link "My profile" at bounding box center [1458, 181] width 114 height 19
type input "Syneos Health"
type input "Starine Novaka 23"
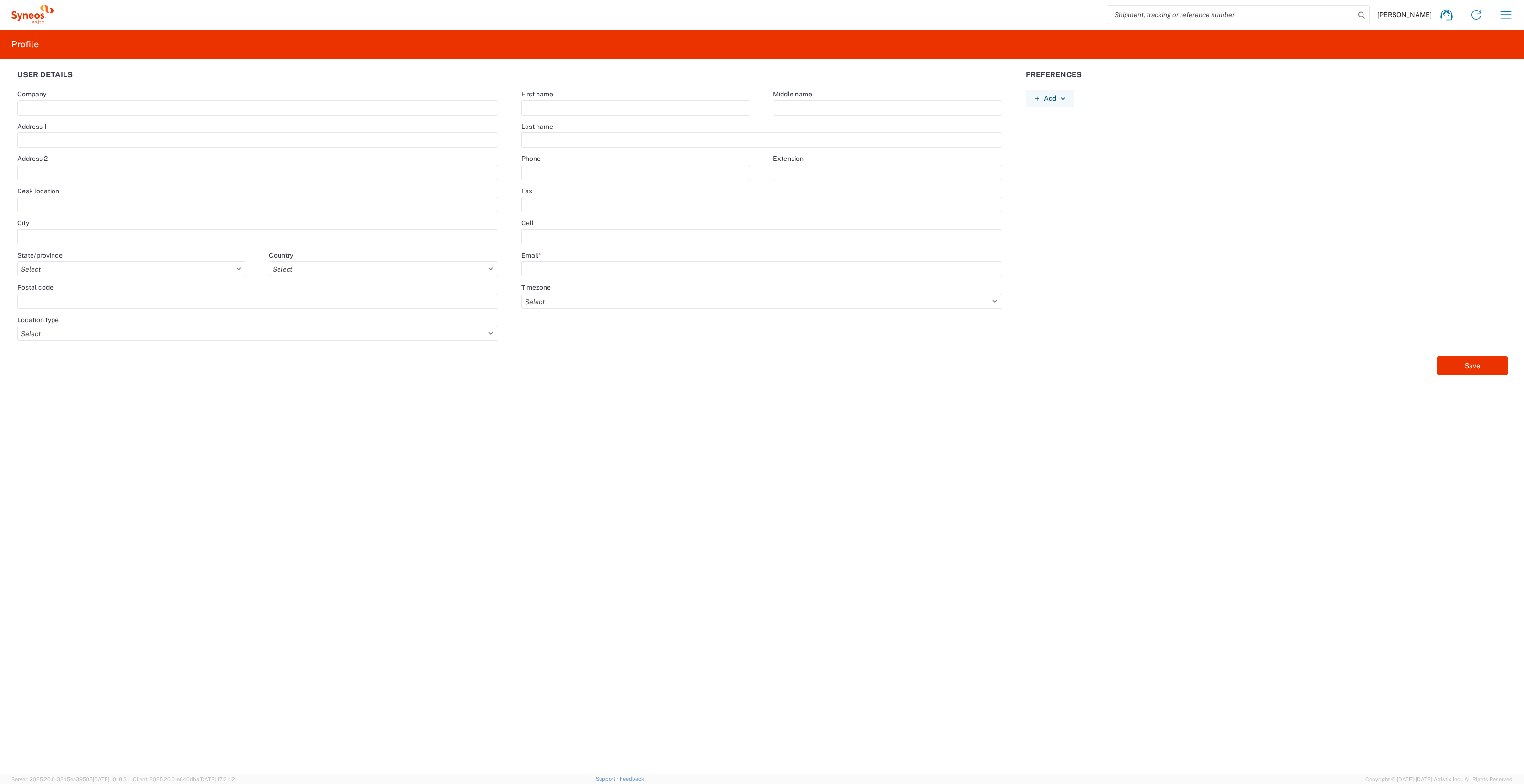
type input "Belgrade"
select select
select select "RS"
type input "11060"
select select
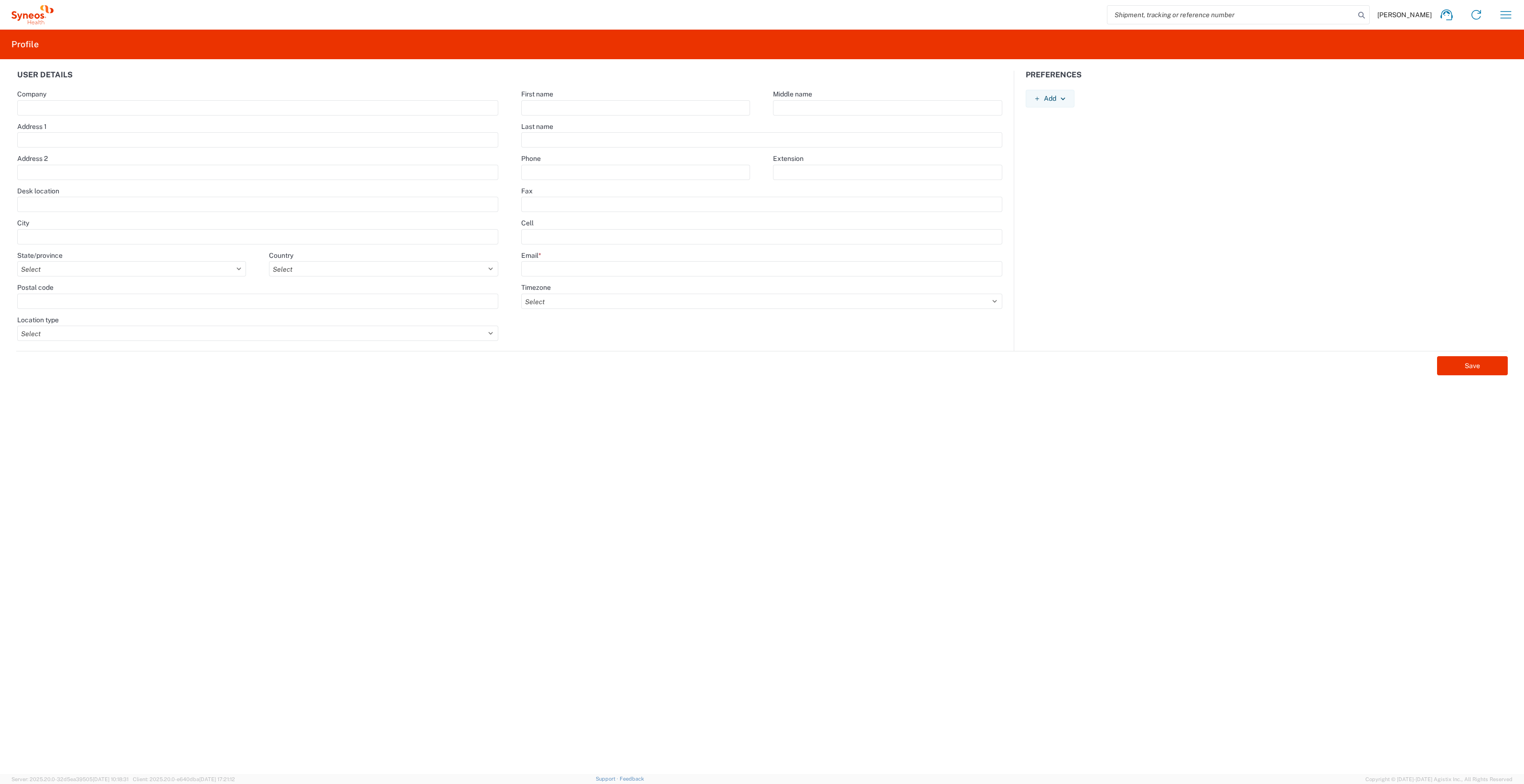
type input "Sonja"
type input "Banovic"
type input "+38162605083"
type input "sonja.banovic@syneoshealth.com"
select select
